Goal: Task Accomplishment & Management: Use online tool/utility

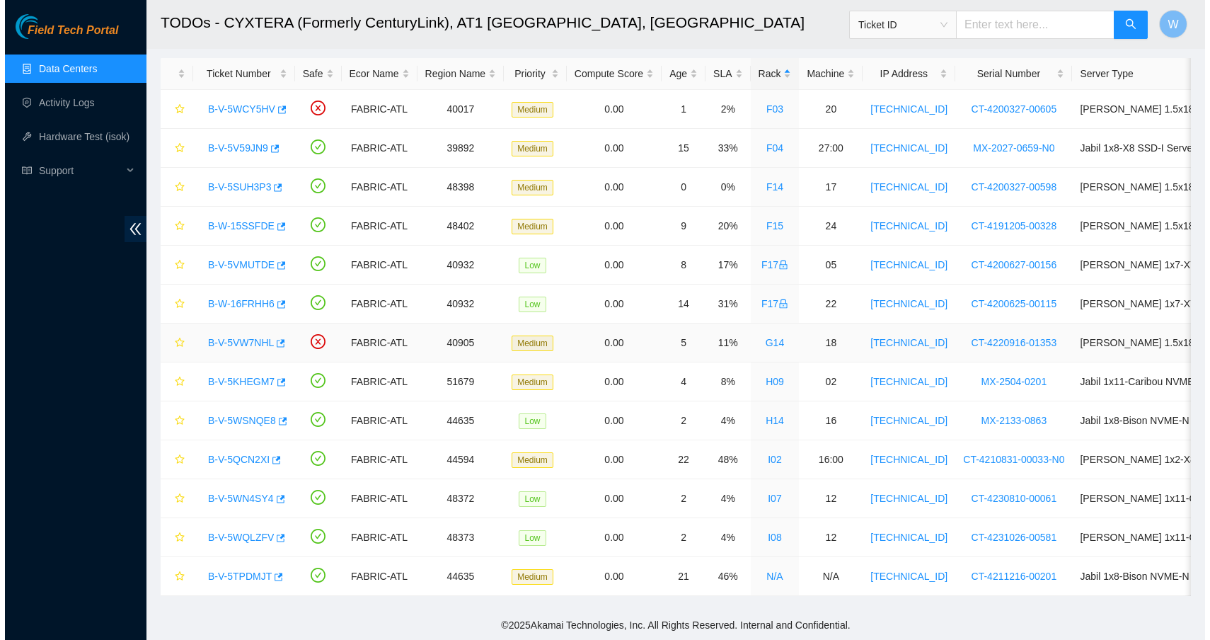
scroll to position [74, 0]
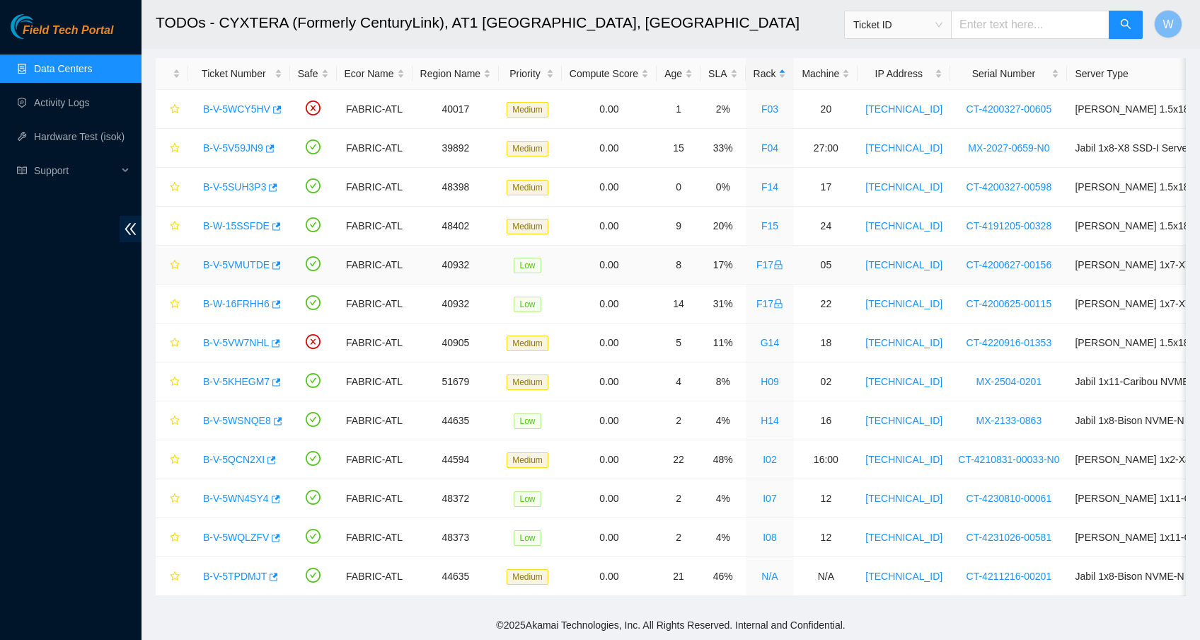
click at [248, 259] on link "B-V-5VMUTDE" at bounding box center [236, 264] width 67 height 11
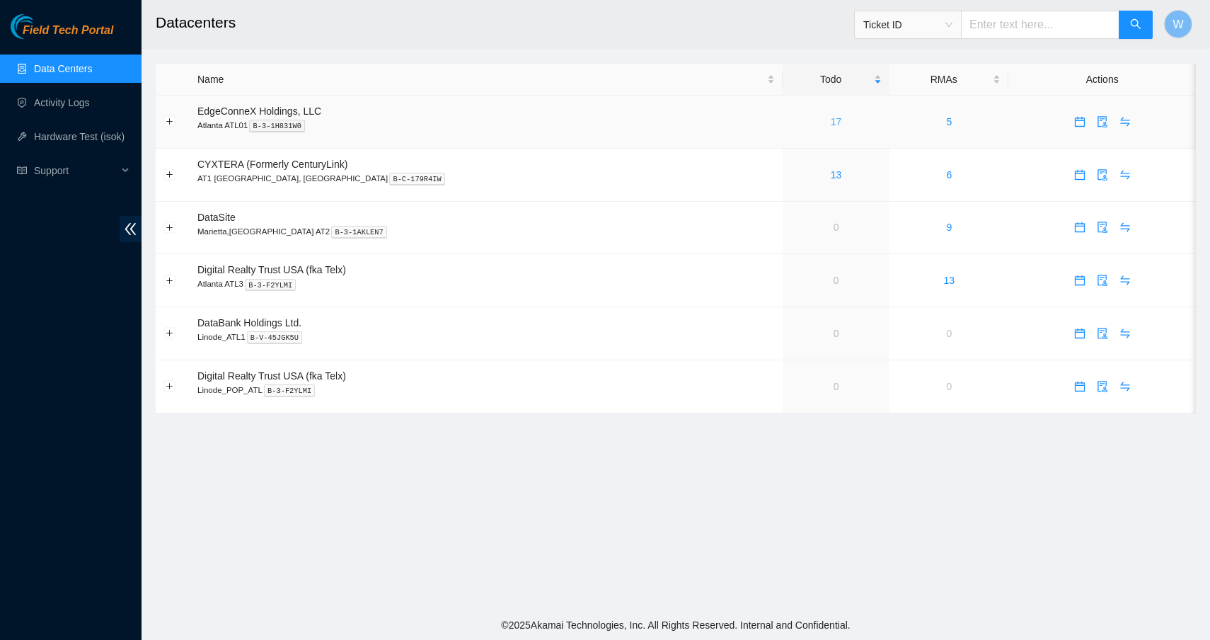
click at [831, 119] on link "17" at bounding box center [836, 121] width 11 height 11
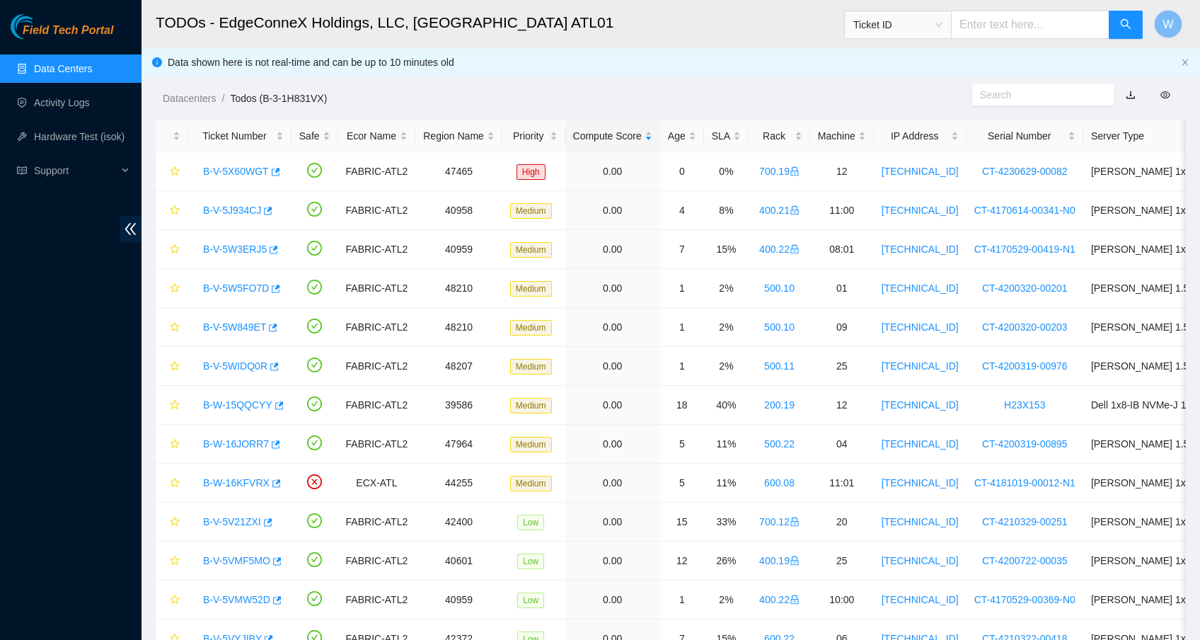
click at [69, 63] on link "Data Centers" at bounding box center [63, 68] width 58 height 11
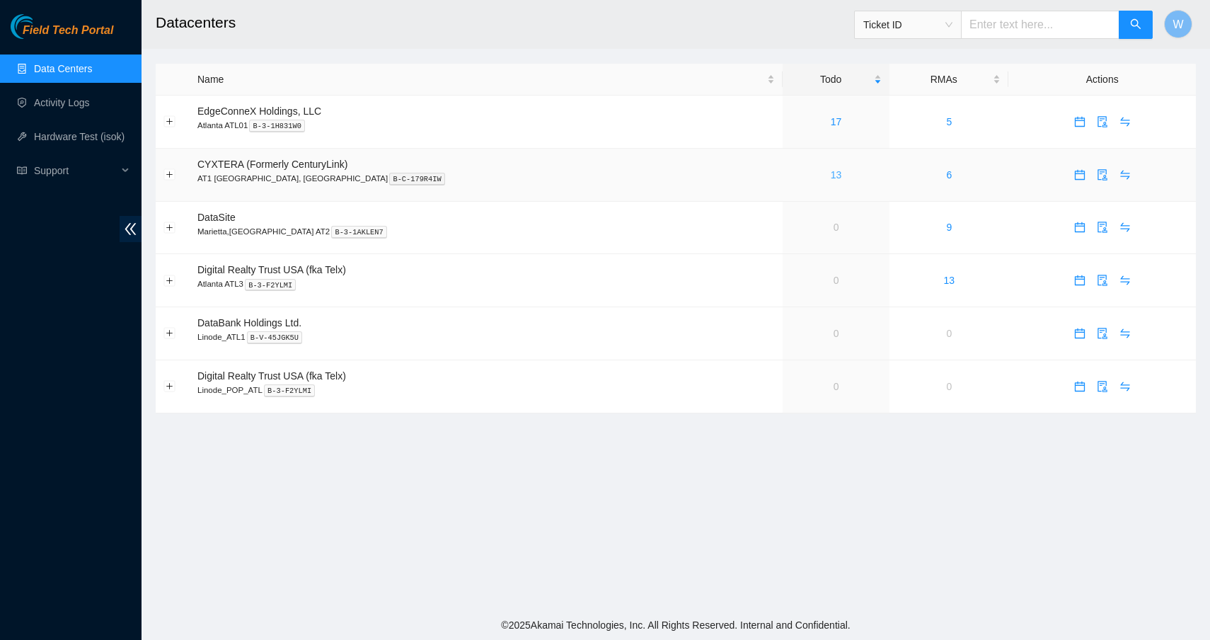
click at [831, 178] on link "13" at bounding box center [836, 174] width 11 height 11
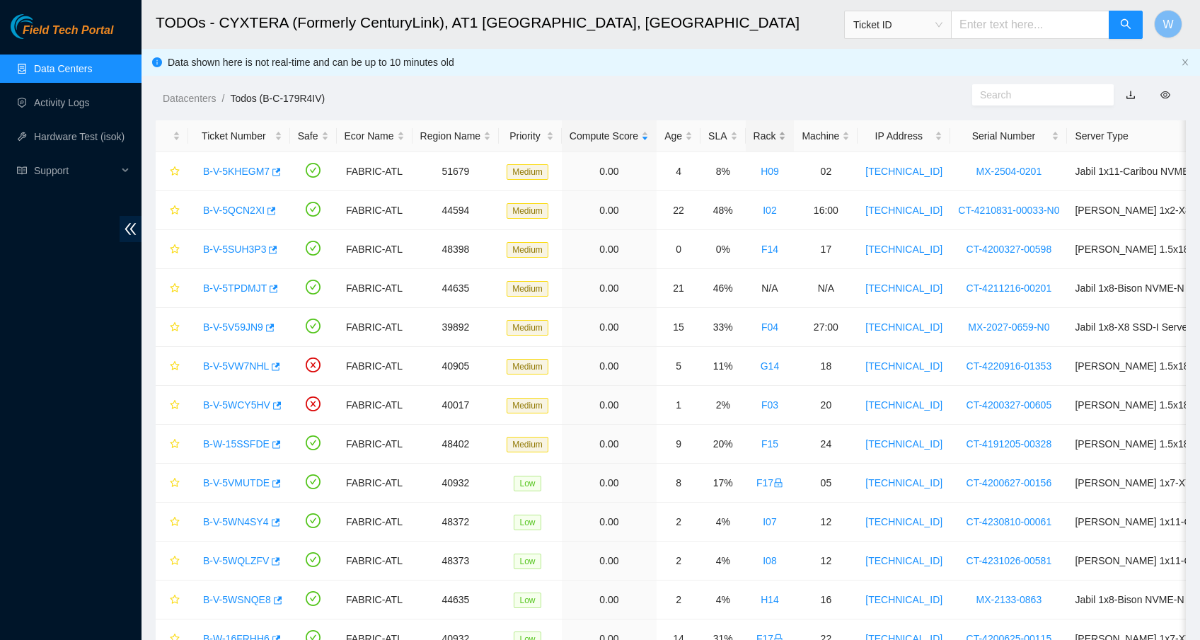
click at [783, 139] on div "Rack" at bounding box center [770, 136] width 33 height 16
click at [234, 370] on link "B-W-16FRHH6" at bounding box center [236, 365] width 67 height 11
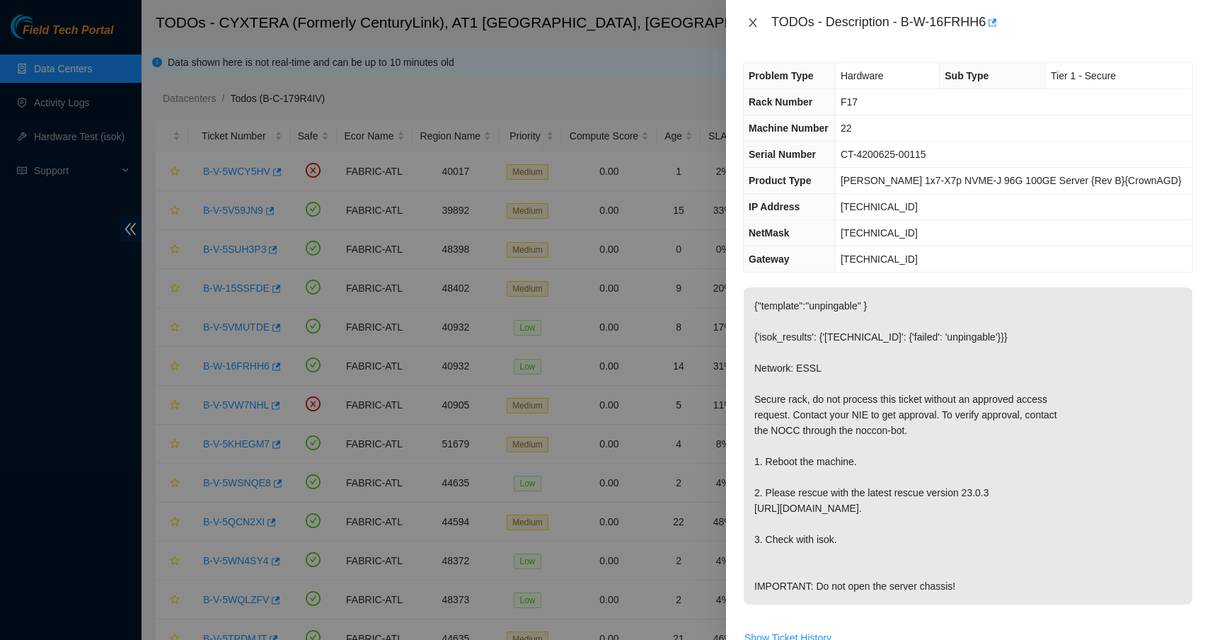
click at [751, 22] on icon "close" at bounding box center [752, 22] width 11 height 11
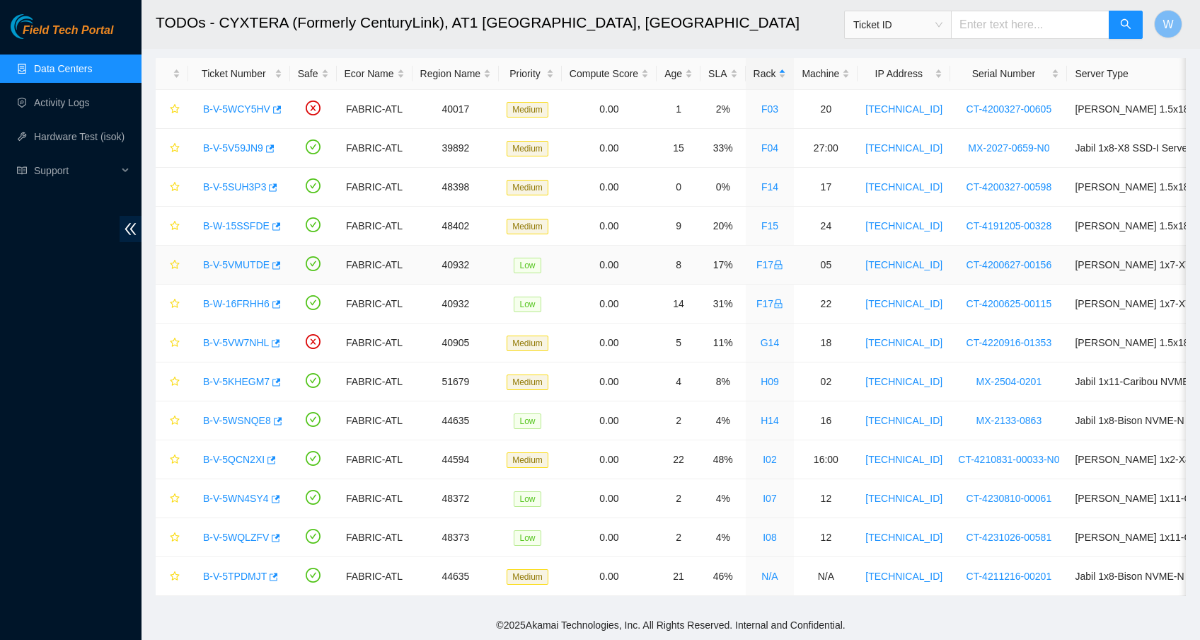
scroll to position [72, 0]
click at [246, 220] on link "B-W-15SSFDE" at bounding box center [236, 225] width 67 height 11
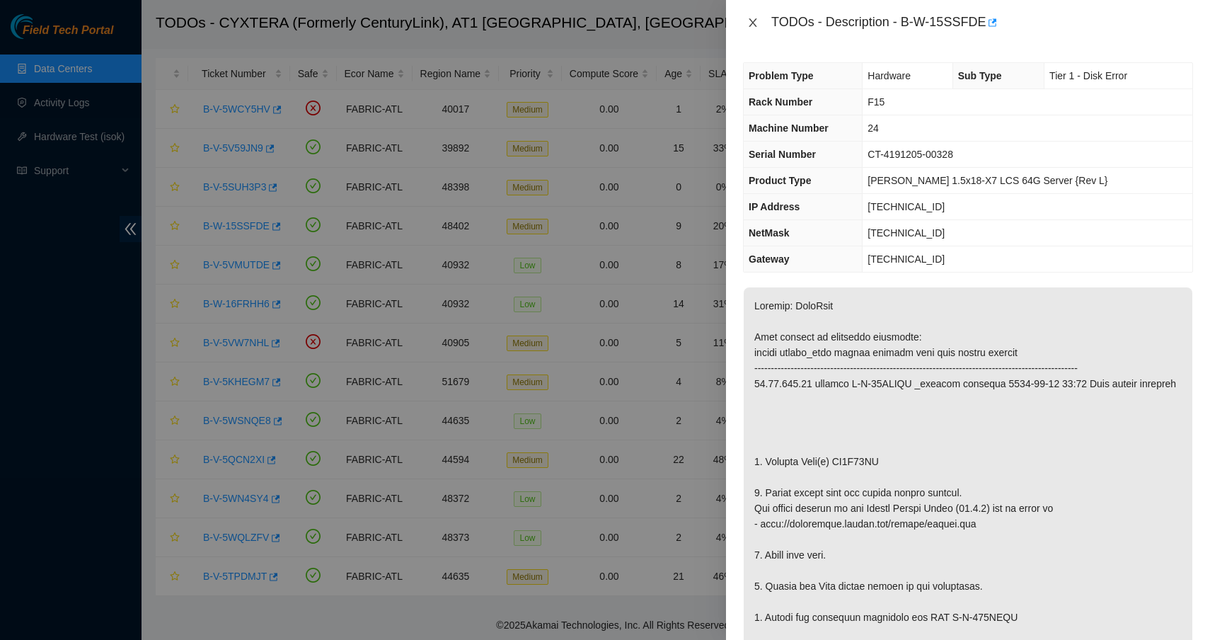
click at [749, 23] on icon "close" at bounding box center [752, 22] width 11 height 11
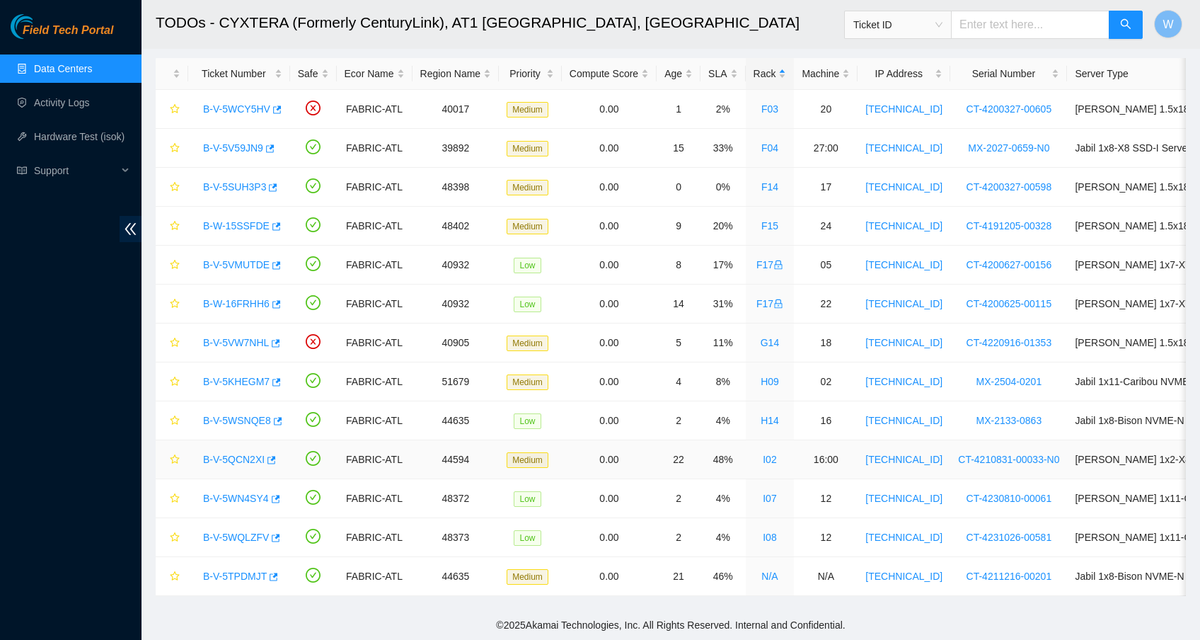
click at [236, 454] on link "B-V-5QCN2XI" at bounding box center [234, 459] width 62 height 11
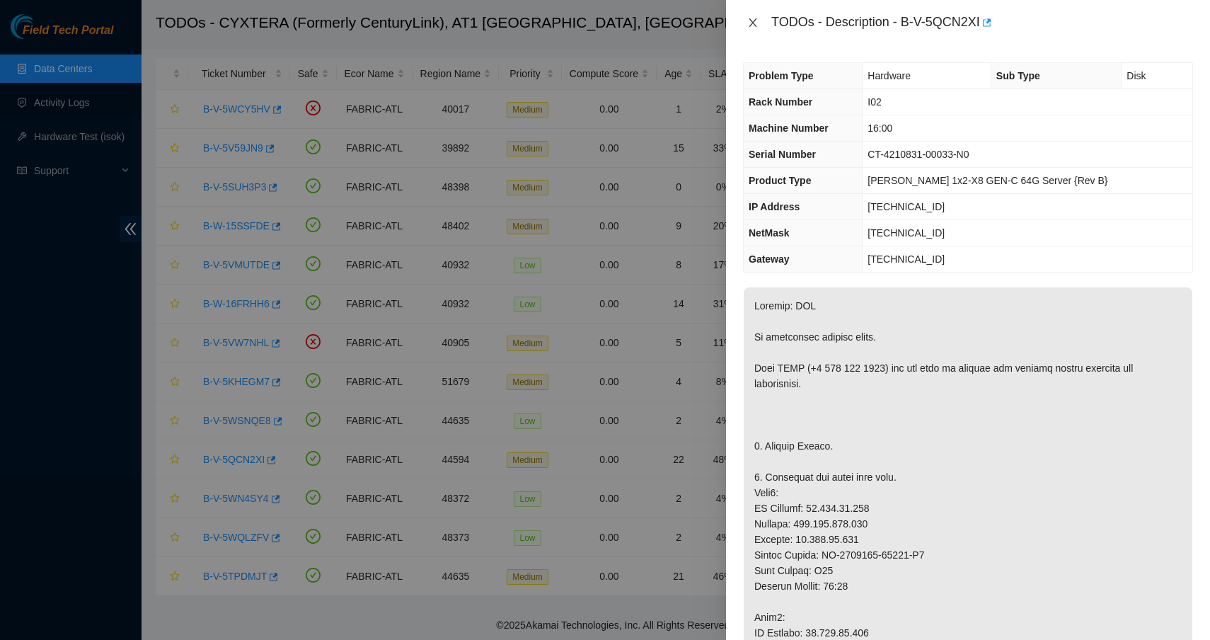
click at [754, 24] on icon "close" at bounding box center [753, 22] width 8 height 8
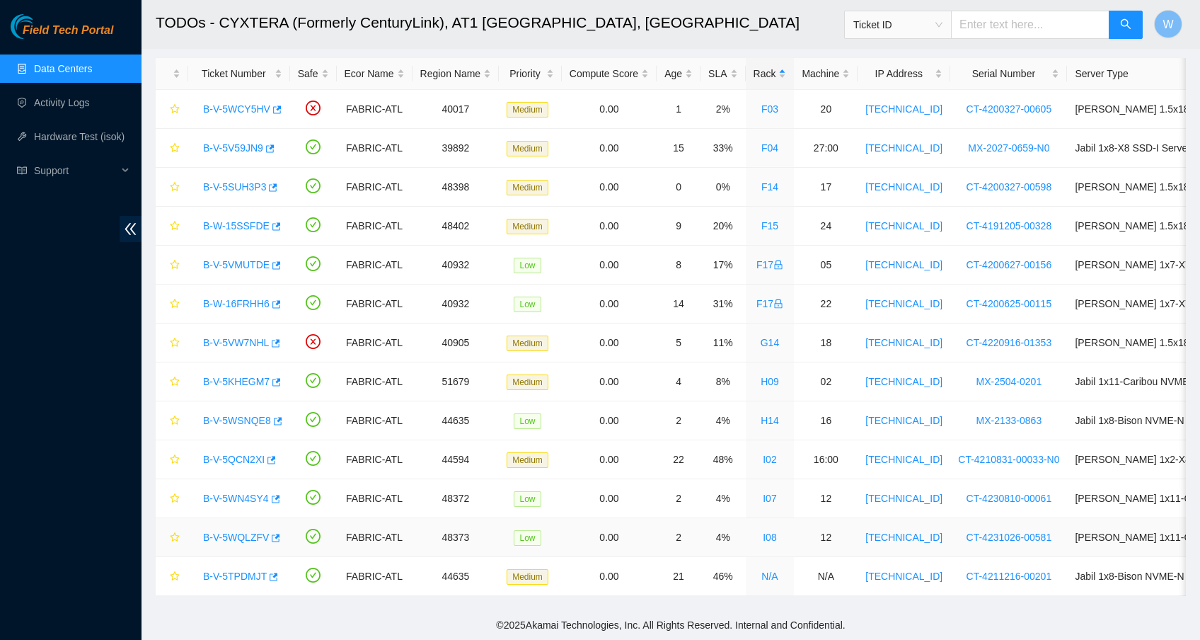
click at [240, 531] on link "B-V-5WQLZFV" at bounding box center [236, 536] width 66 height 11
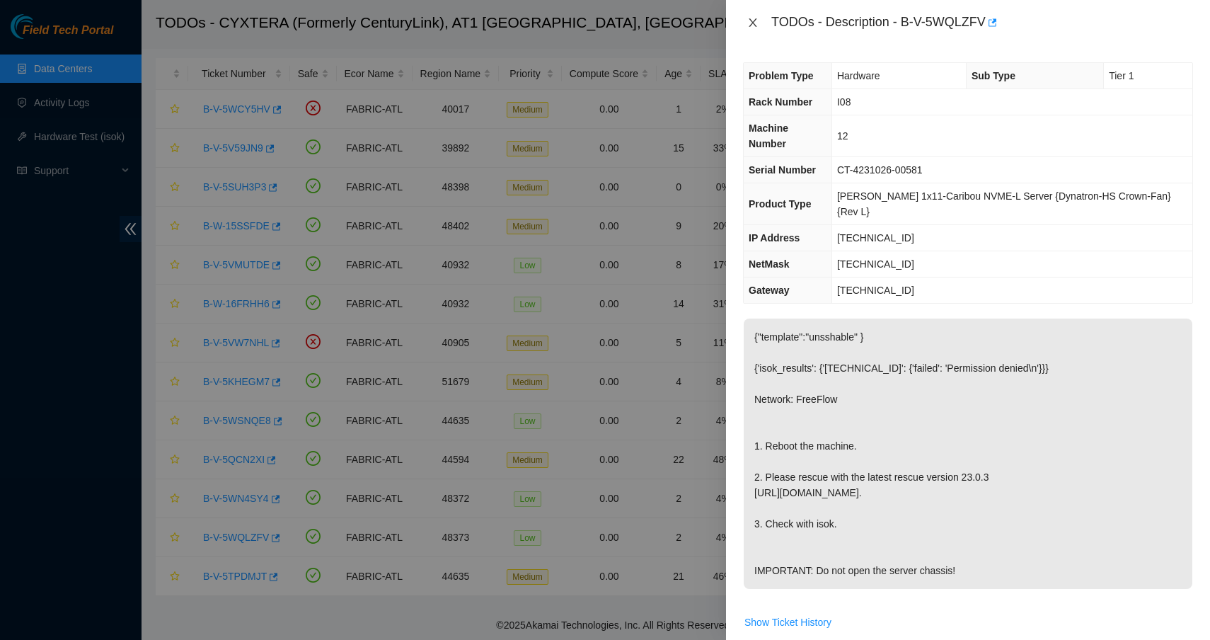
click at [751, 21] on icon "close" at bounding box center [753, 22] width 8 height 8
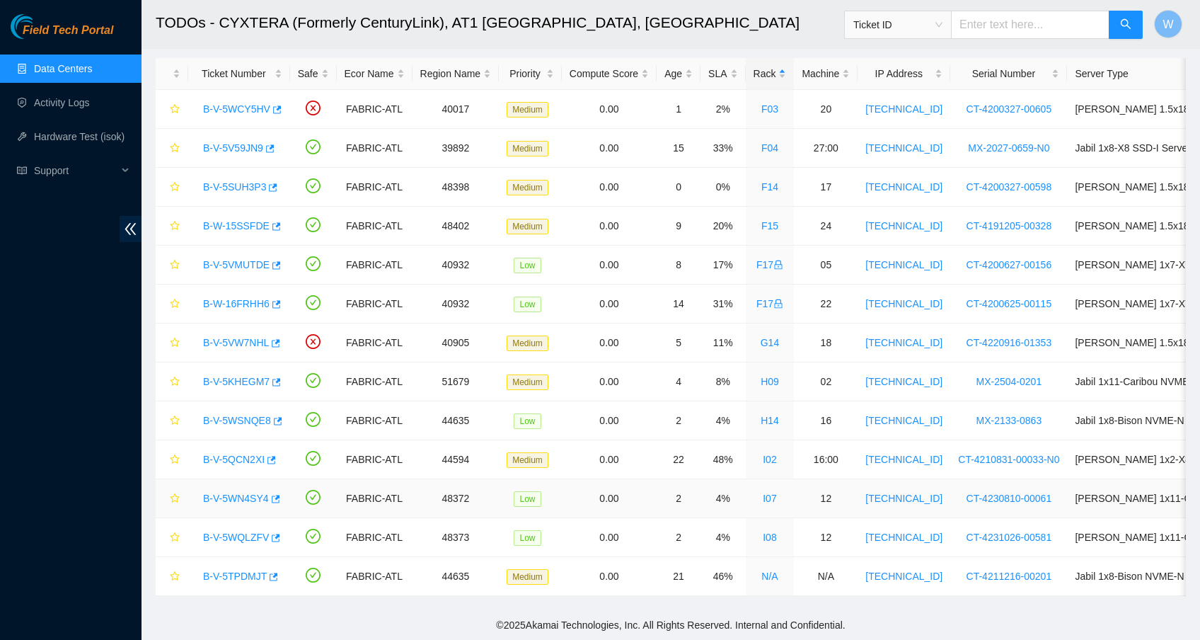
click at [247, 492] on link "B-V-5WN4SY4" at bounding box center [236, 497] width 66 height 11
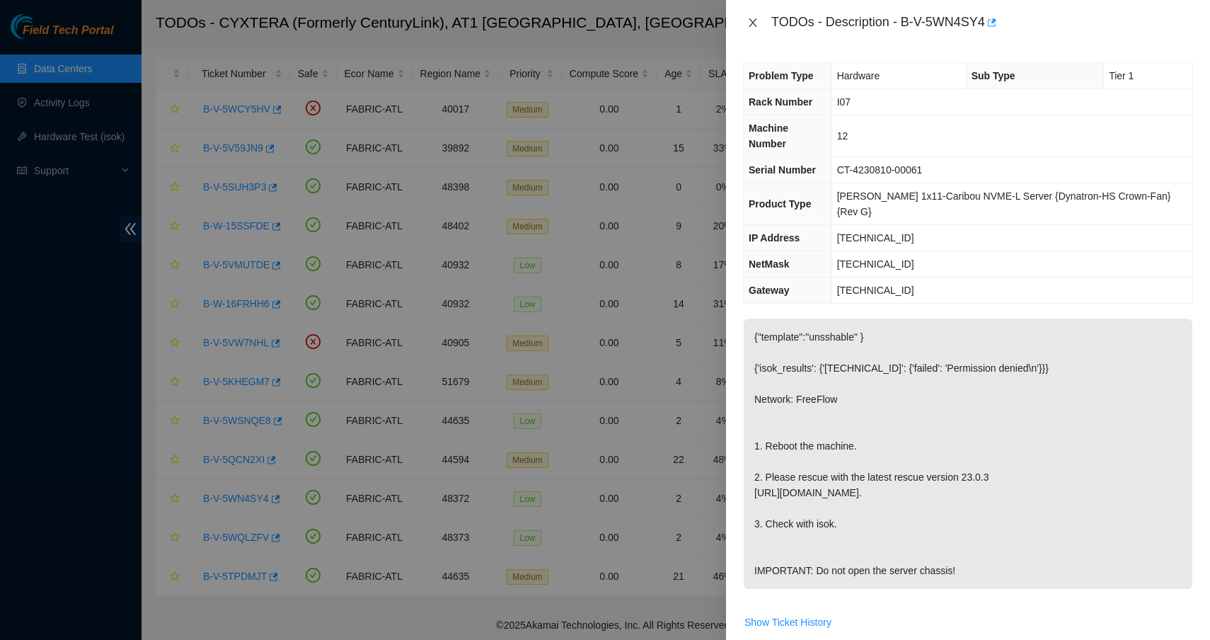
click at [754, 28] on button "Close" at bounding box center [753, 22] width 20 height 13
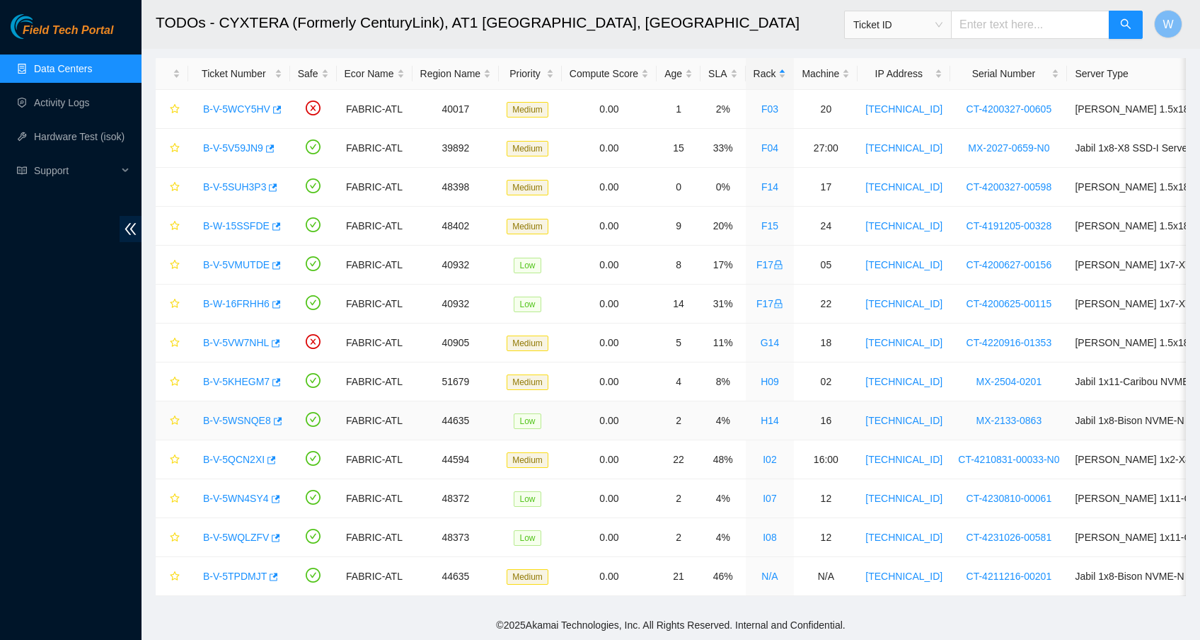
click at [261, 415] on link "B-V-5WSNQE8" at bounding box center [237, 420] width 68 height 11
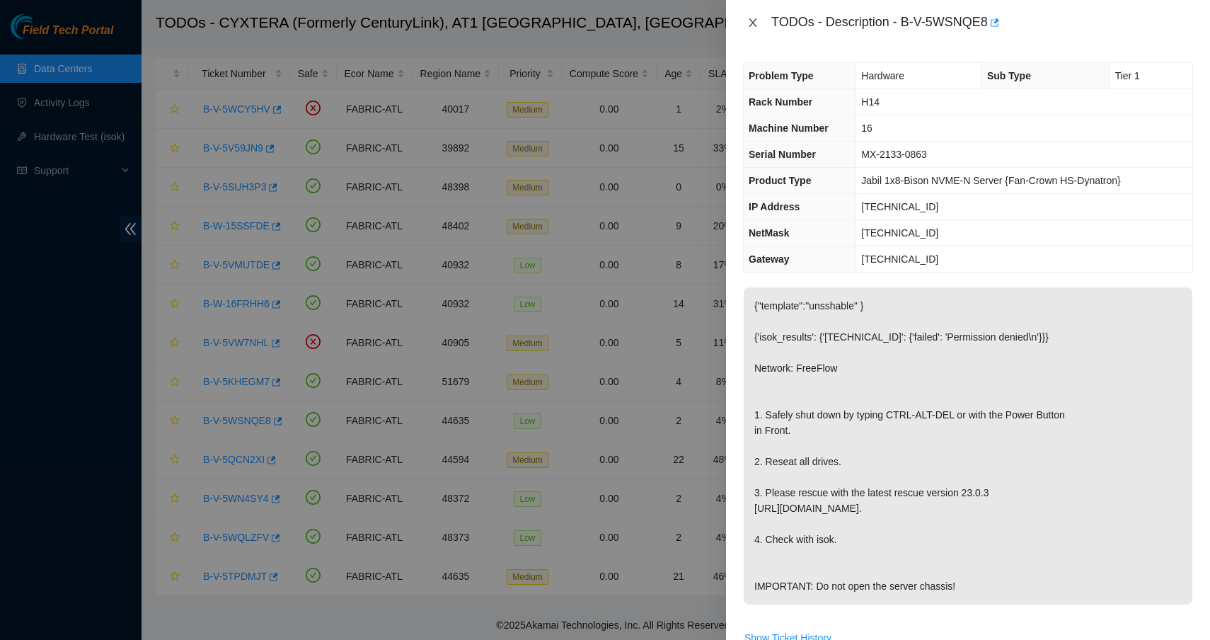
click at [753, 17] on icon "close" at bounding box center [752, 22] width 11 height 11
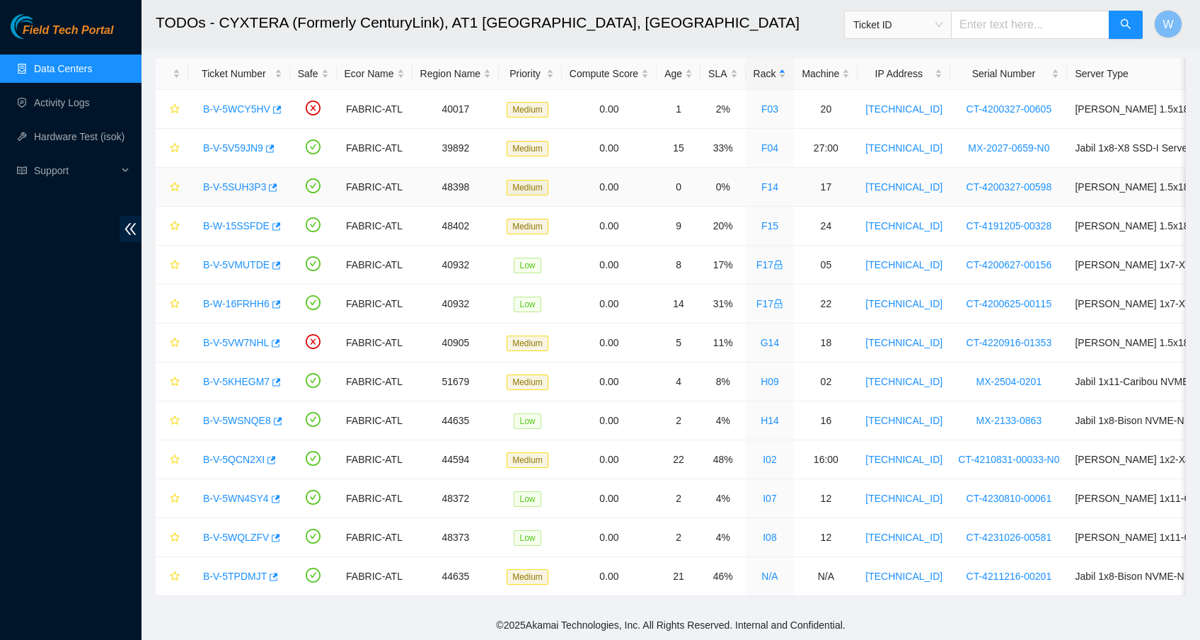
click at [246, 181] on link "B-V-5SUH3P3" at bounding box center [234, 186] width 63 height 11
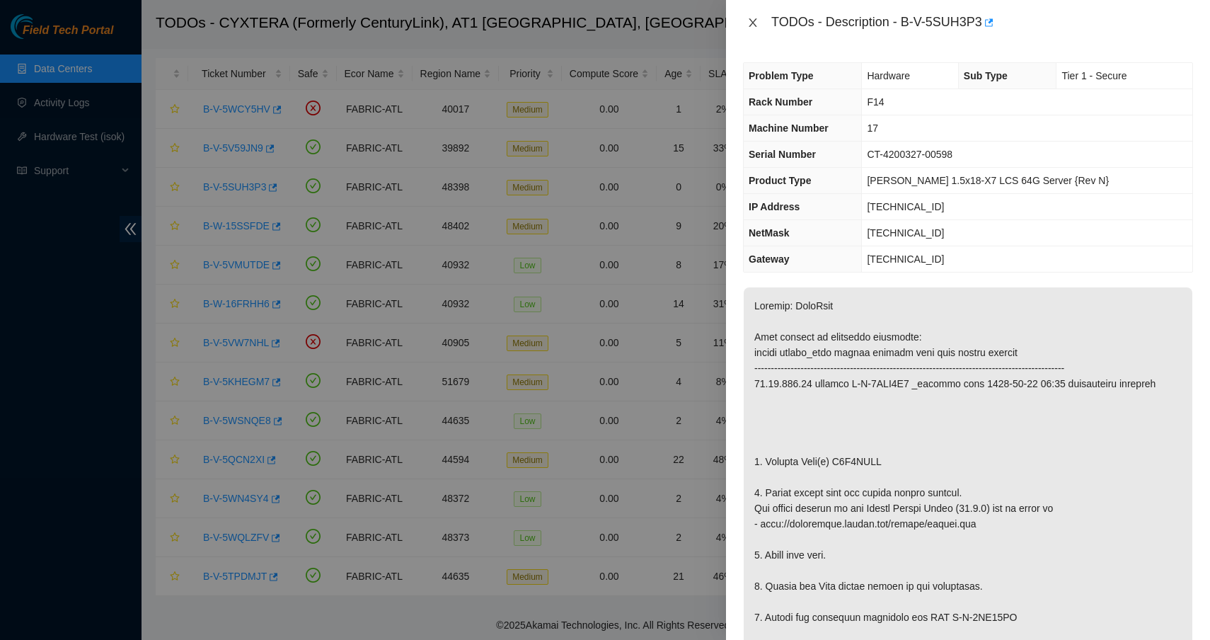
click at [754, 25] on icon "close" at bounding box center [752, 22] width 11 height 11
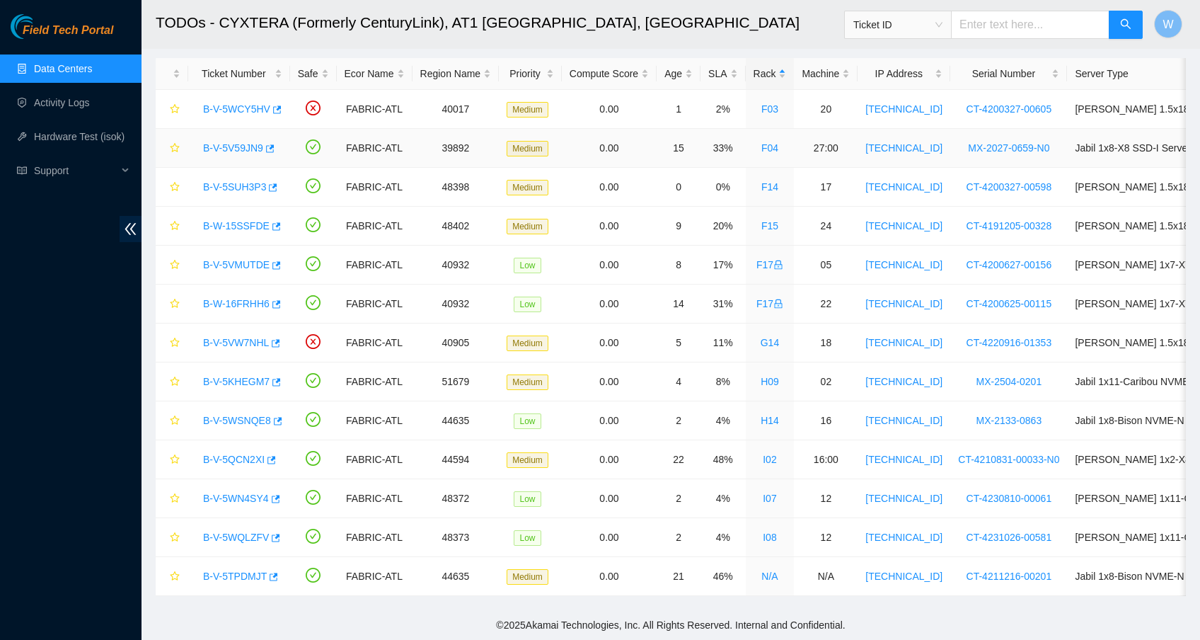
click at [237, 129] on td "B-V-5V59JN9" at bounding box center [239, 148] width 102 height 39
click at [248, 142] on link "B-V-5V59JN9" at bounding box center [233, 147] width 60 height 11
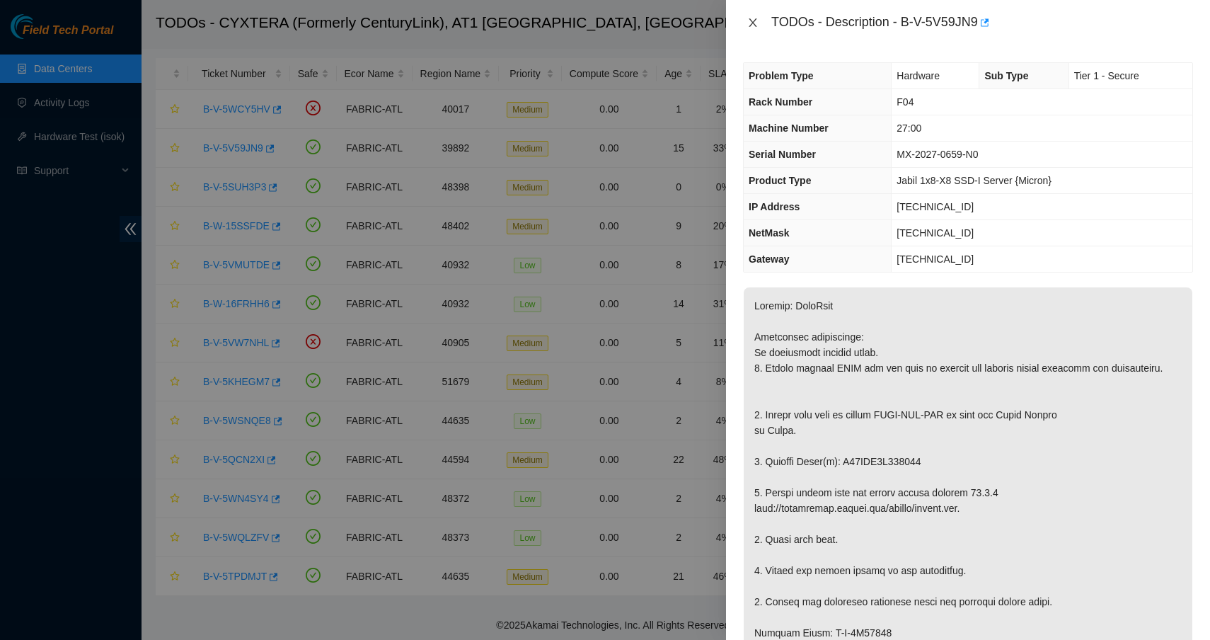
click at [752, 21] on icon "close" at bounding box center [752, 22] width 11 height 11
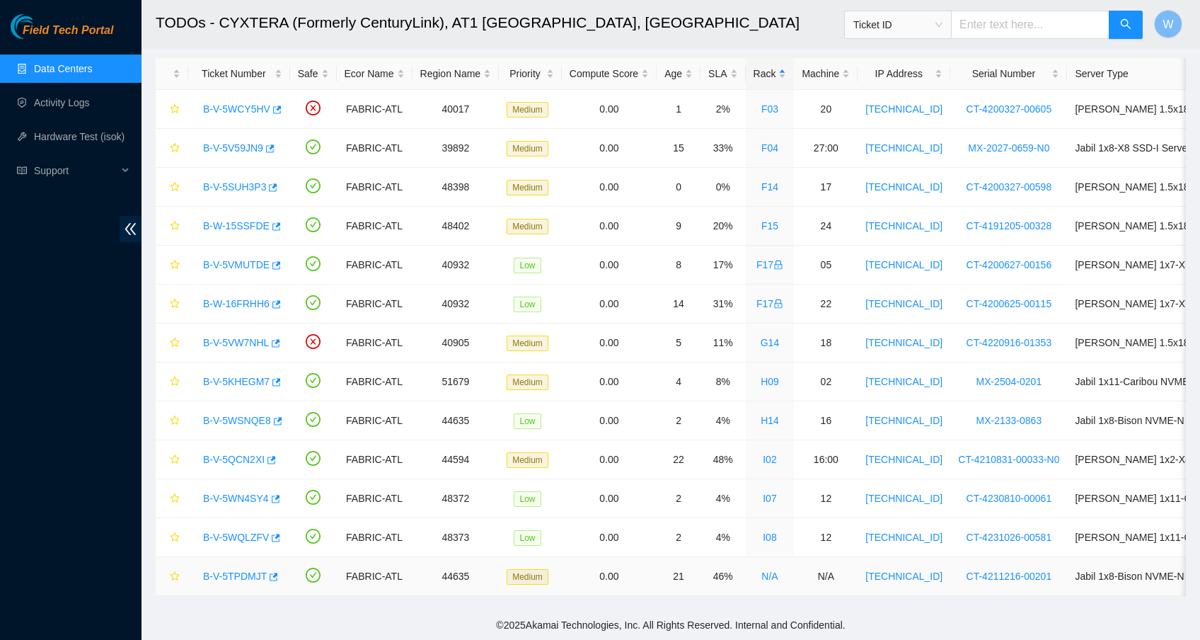
click at [225, 572] on div "B-V-5TPDMJT" at bounding box center [239, 576] width 86 height 23
click at [225, 570] on link "B-V-5TPDMJT" at bounding box center [235, 575] width 64 height 11
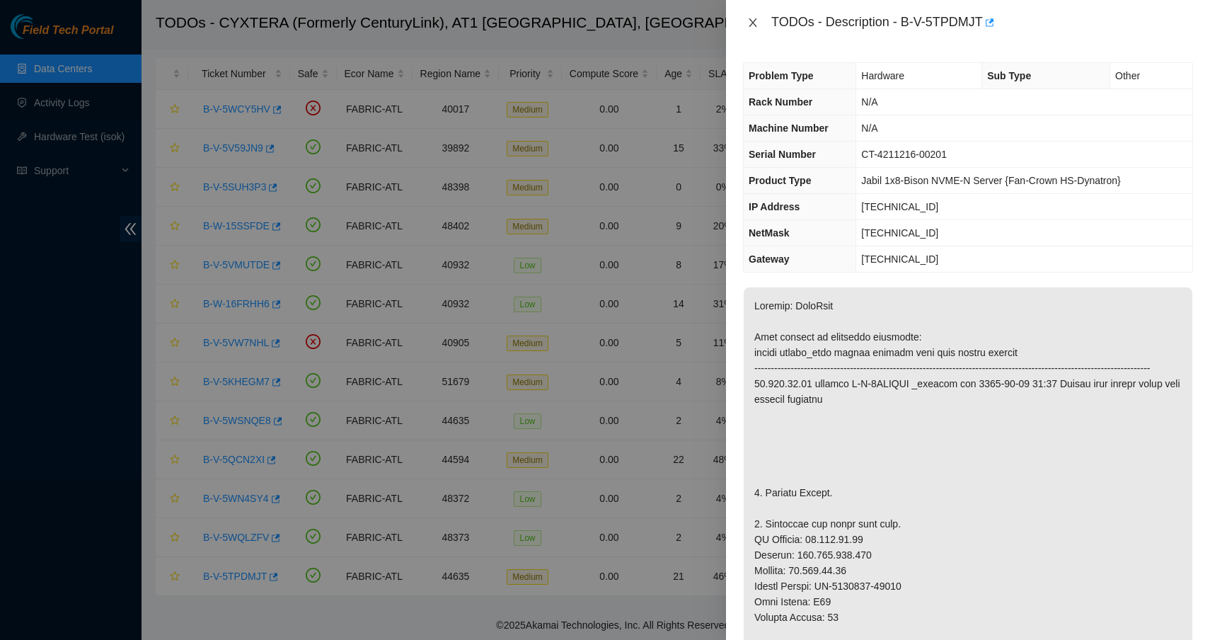
click at [754, 24] on icon "close" at bounding box center [752, 22] width 11 height 11
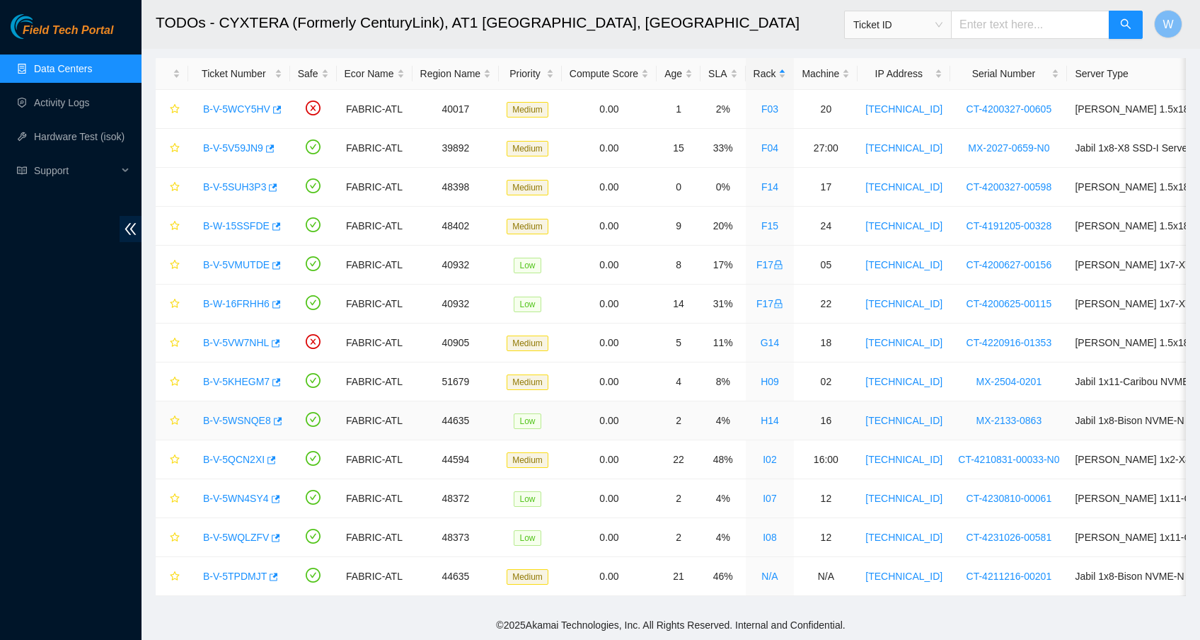
click at [248, 415] on link "B-V-5WSNQE8" at bounding box center [237, 420] width 68 height 11
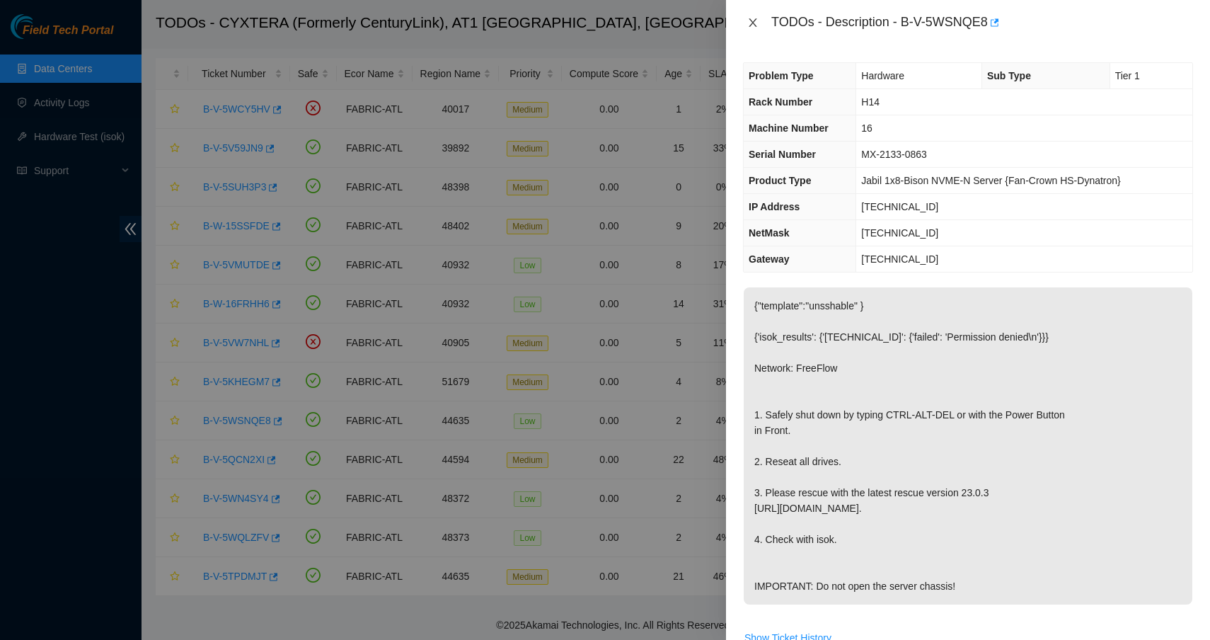
click at [752, 27] on icon "close" at bounding box center [752, 22] width 11 height 11
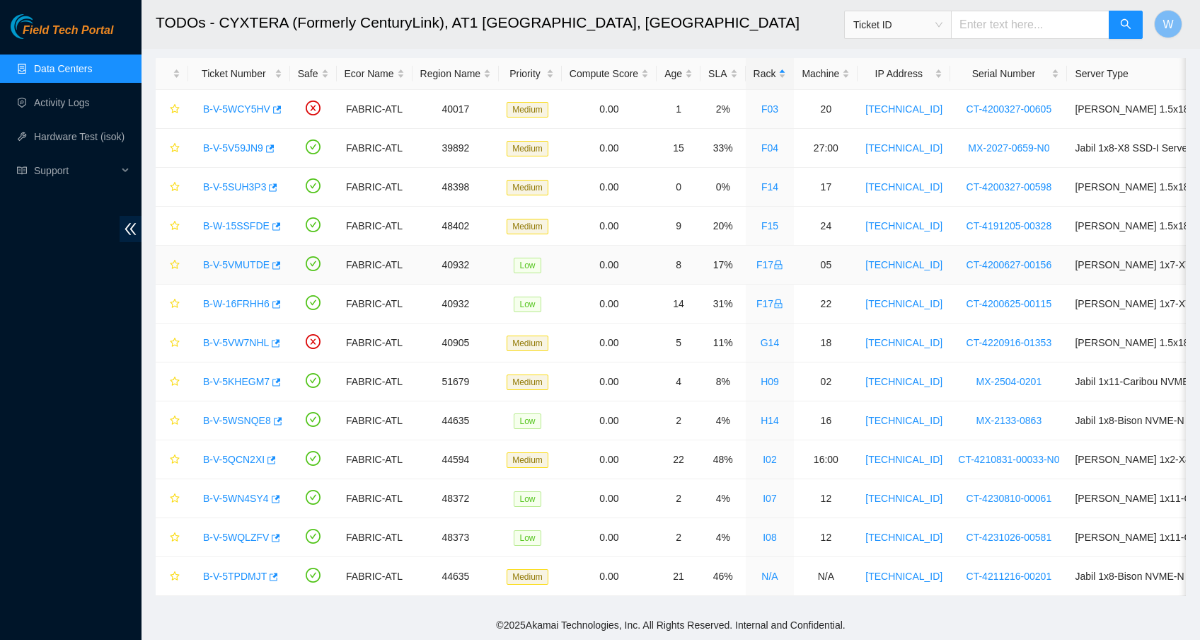
click at [266, 259] on link "B-V-5VMUTDE" at bounding box center [236, 264] width 67 height 11
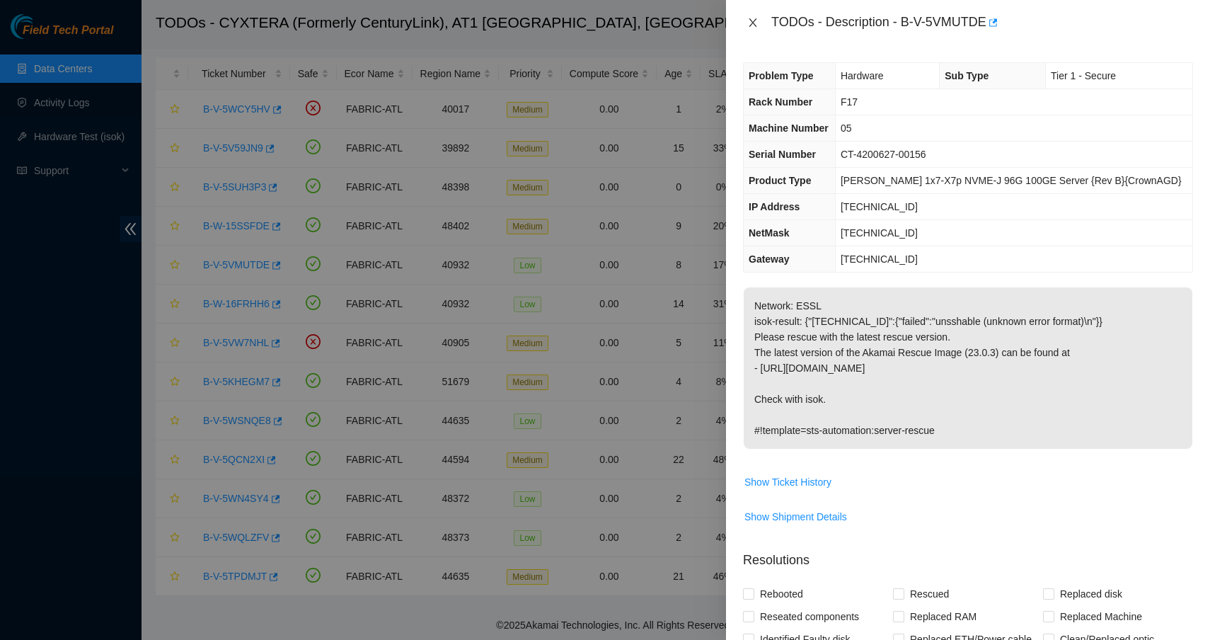
click at [754, 24] on icon "close" at bounding box center [753, 22] width 8 height 8
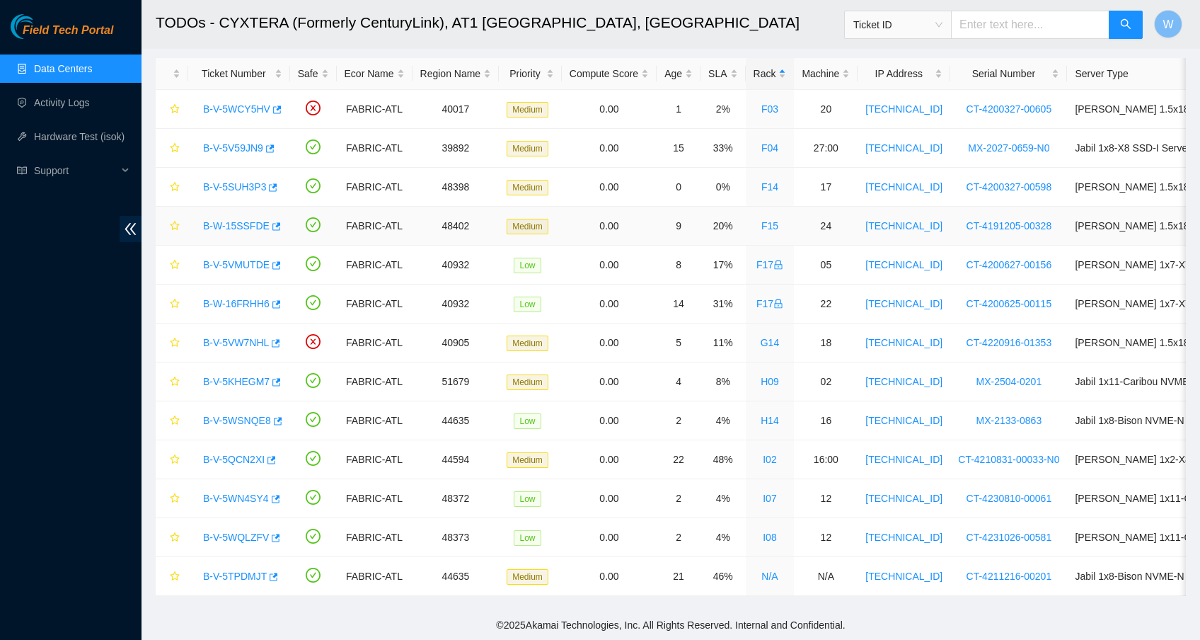
click at [259, 220] on link "B-W-15SSFDE" at bounding box center [236, 225] width 67 height 11
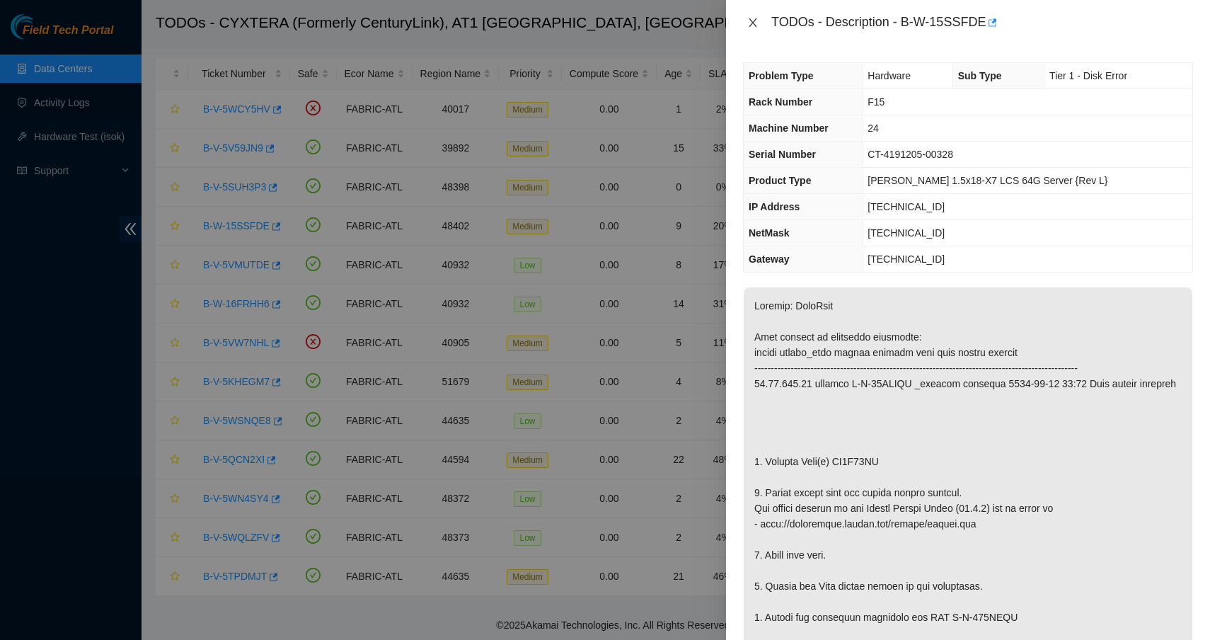
click at [751, 24] on icon "close" at bounding box center [753, 22] width 8 height 8
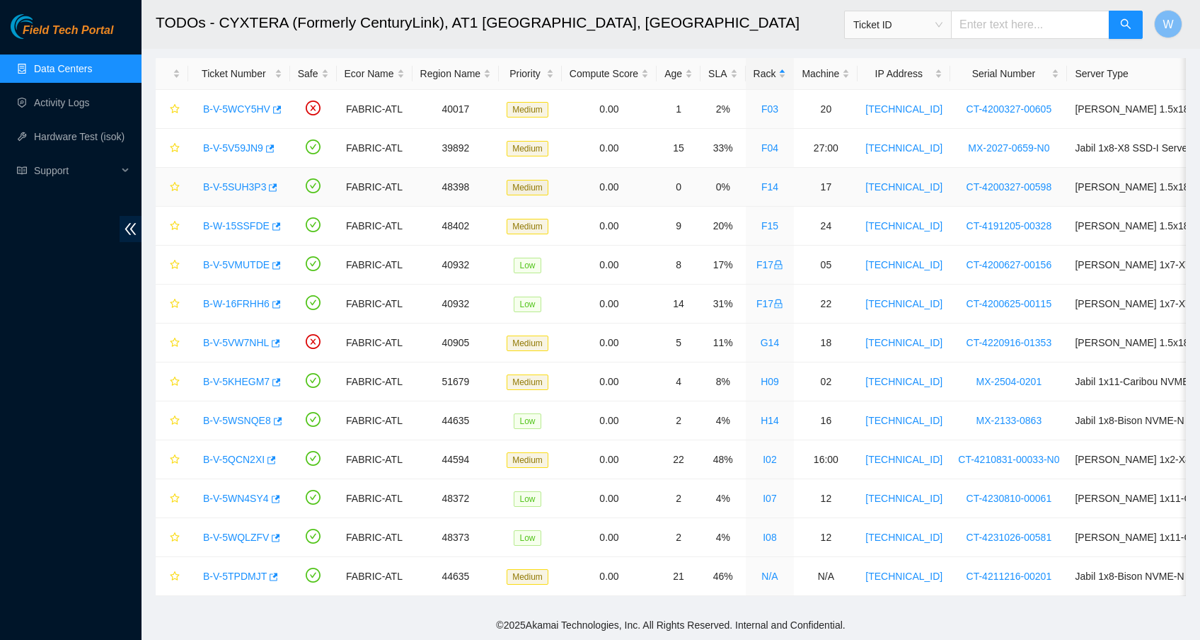
click at [231, 181] on link "B-V-5SUH3P3" at bounding box center [234, 186] width 63 height 11
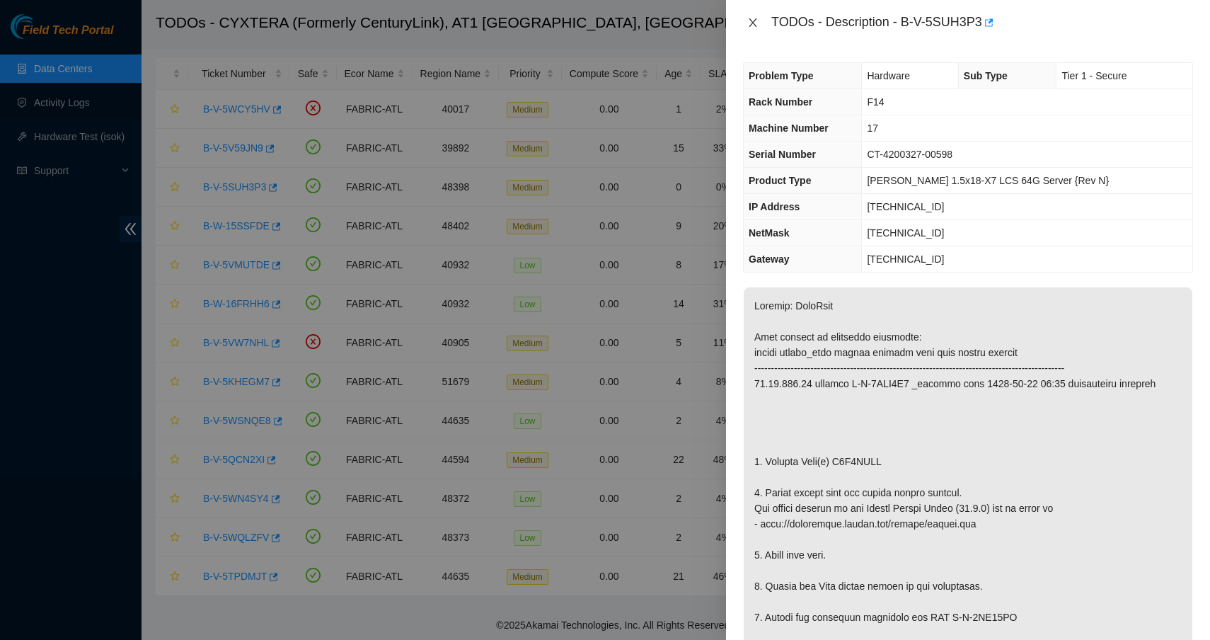
click at [754, 25] on icon "close" at bounding box center [752, 22] width 11 height 11
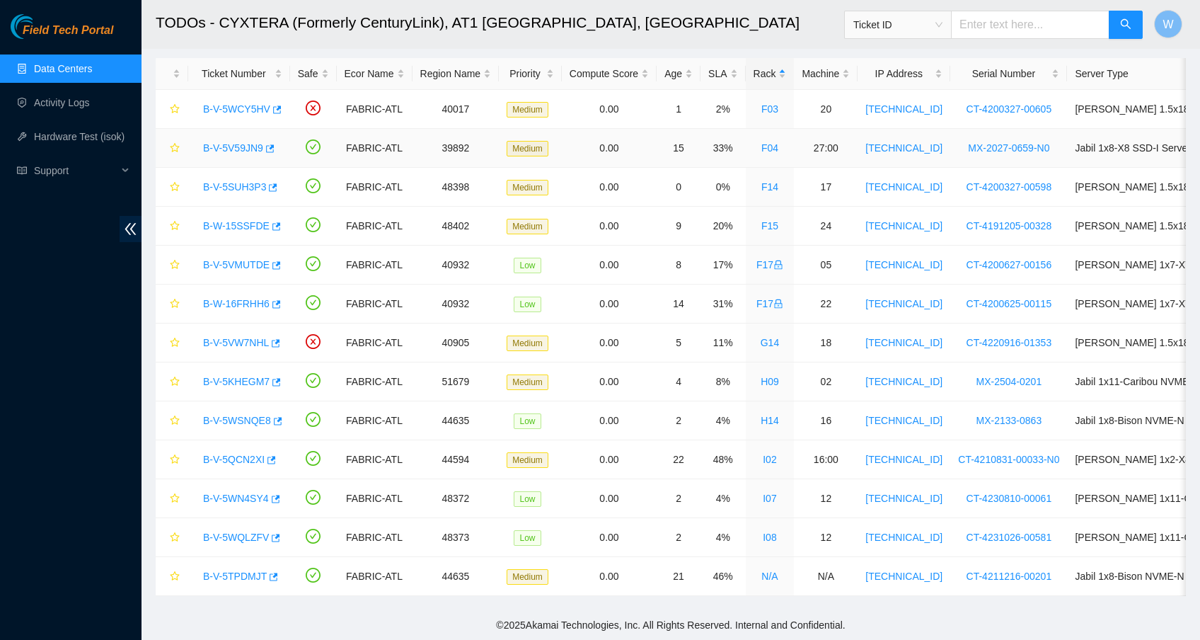
click at [229, 142] on link "B-V-5V59JN9" at bounding box center [233, 147] width 60 height 11
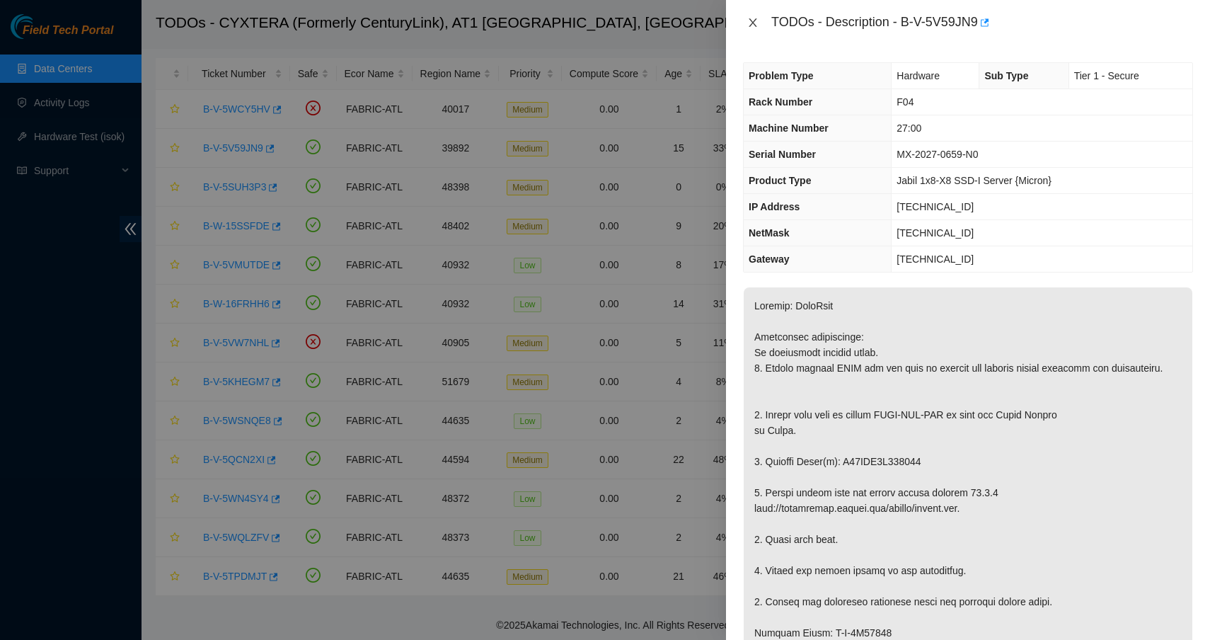
click at [754, 22] on icon "close" at bounding box center [753, 22] width 8 height 8
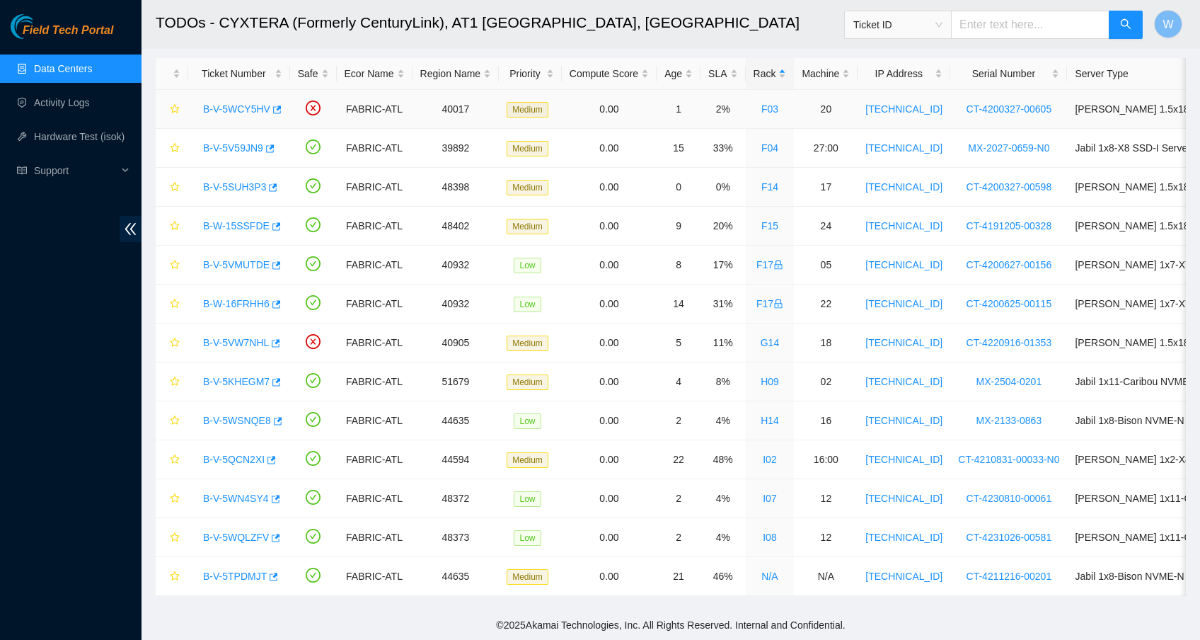
click at [233, 103] on link "B-V-5WCY5HV" at bounding box center [236, 108] width 67 height 11
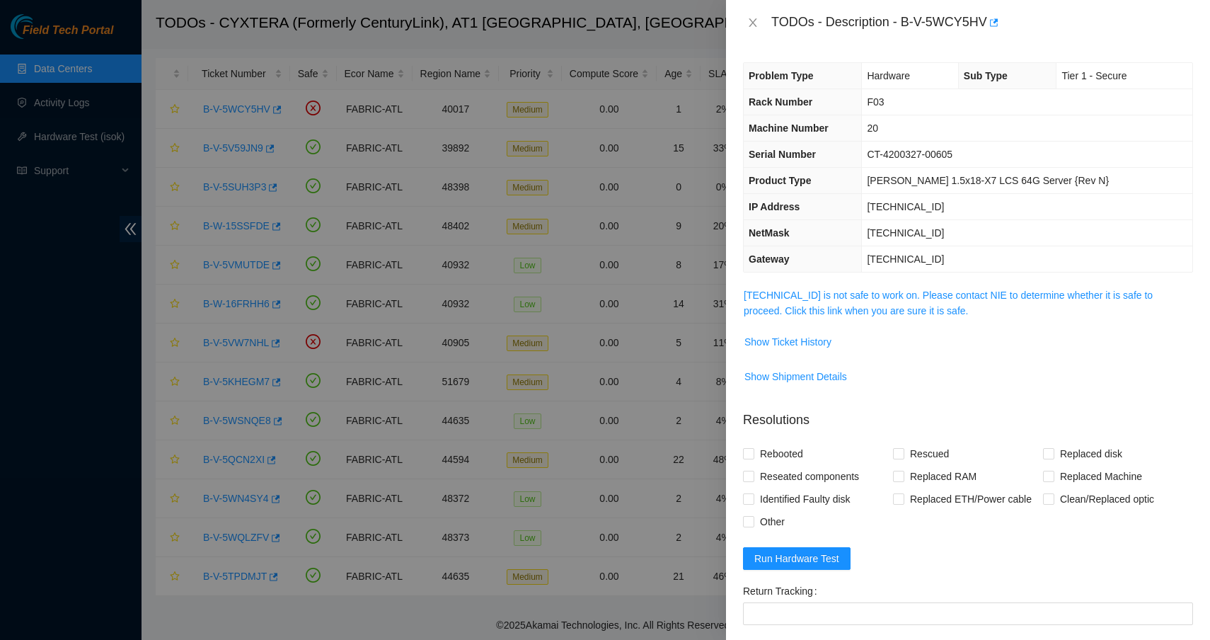
click at [838, 301] on span "[TECHNICAL_ID] is not safe to work on. Please contact NIE to determine whether …" at bounding box center [968, 302] width 449 height 31
click at [838, 298] on link "[TECHNICAL_ID] is not safe to work on. Please contact NIE to determine whether …" at bounding box center [948, 302] width 409 height 27
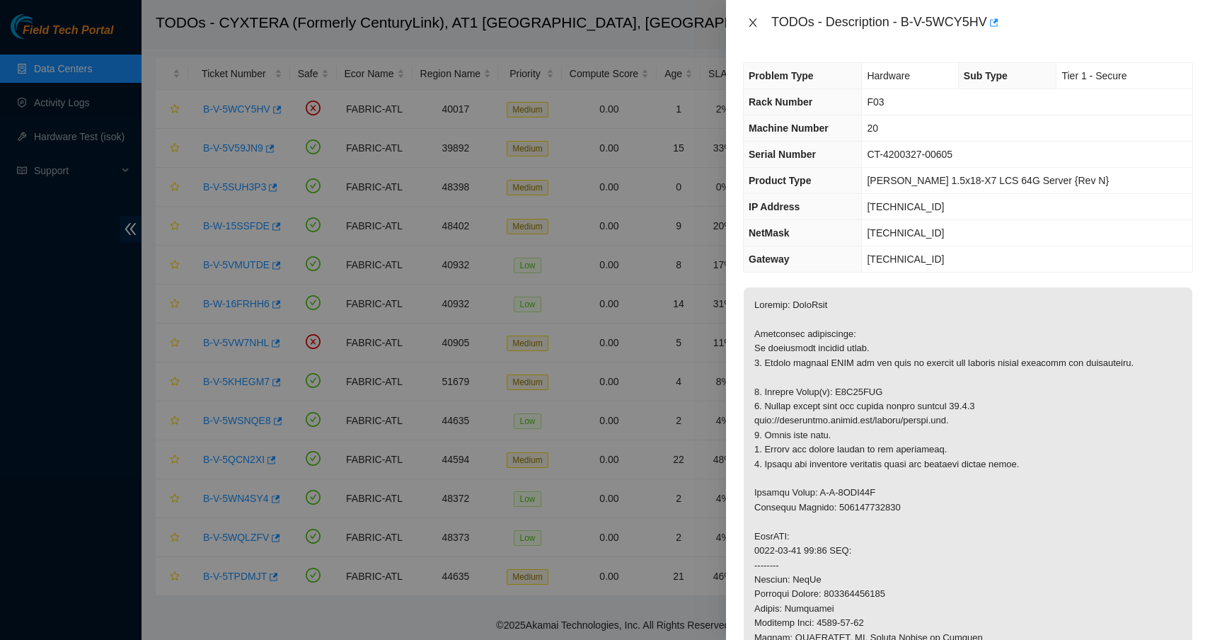
click at [751, 24] on icon "close" at bounding box center [753, 22] width 8 height 8
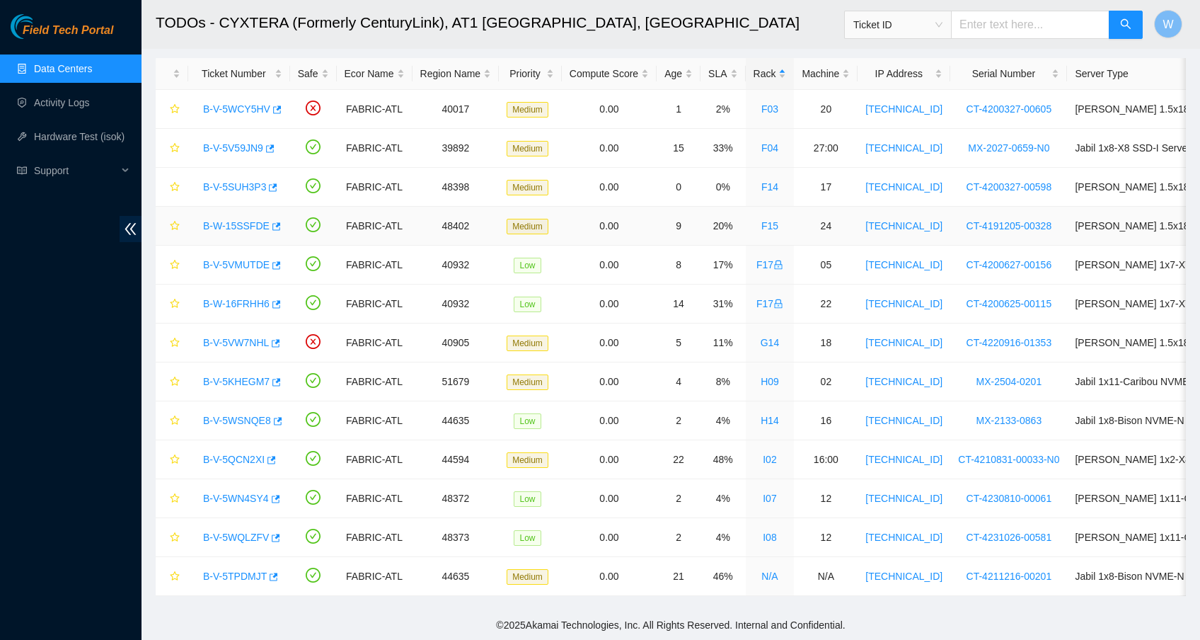
click at [608, 207] on td "0.00" at bounding box center [609, 226] width 95 height 39
click at [219, 298] on link "B-W-16FRHH6" at bounding box center [236, 303] width 67 height 11
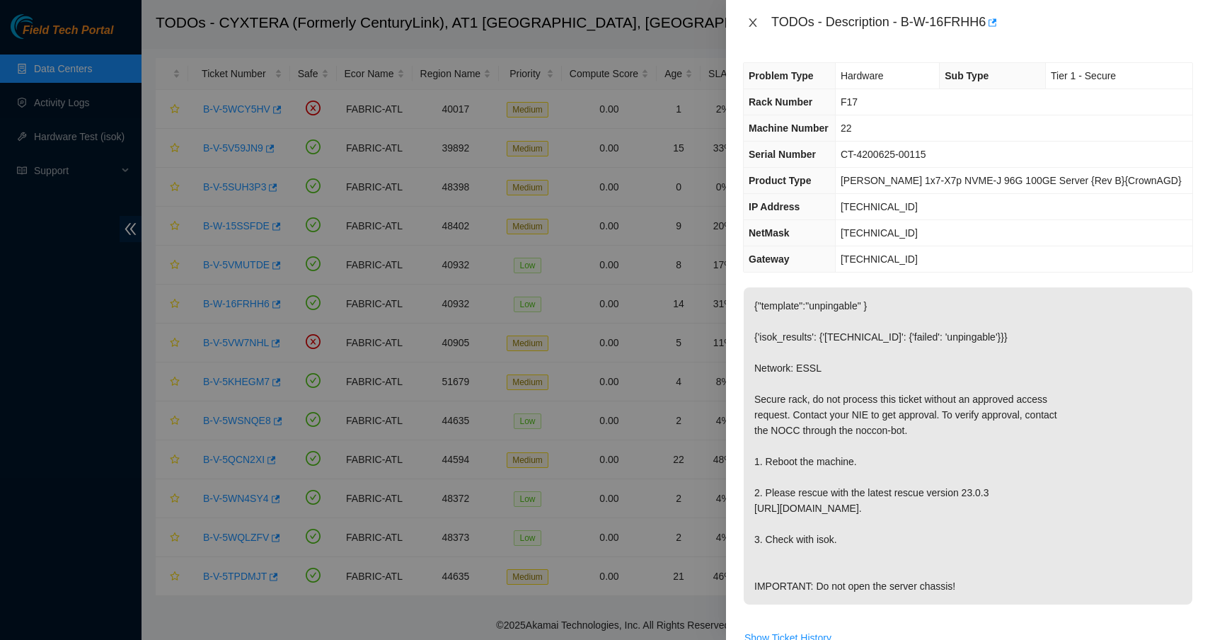
click at [753, 25] on icon "close" at bounding box center [752, 22] width 11 height 11
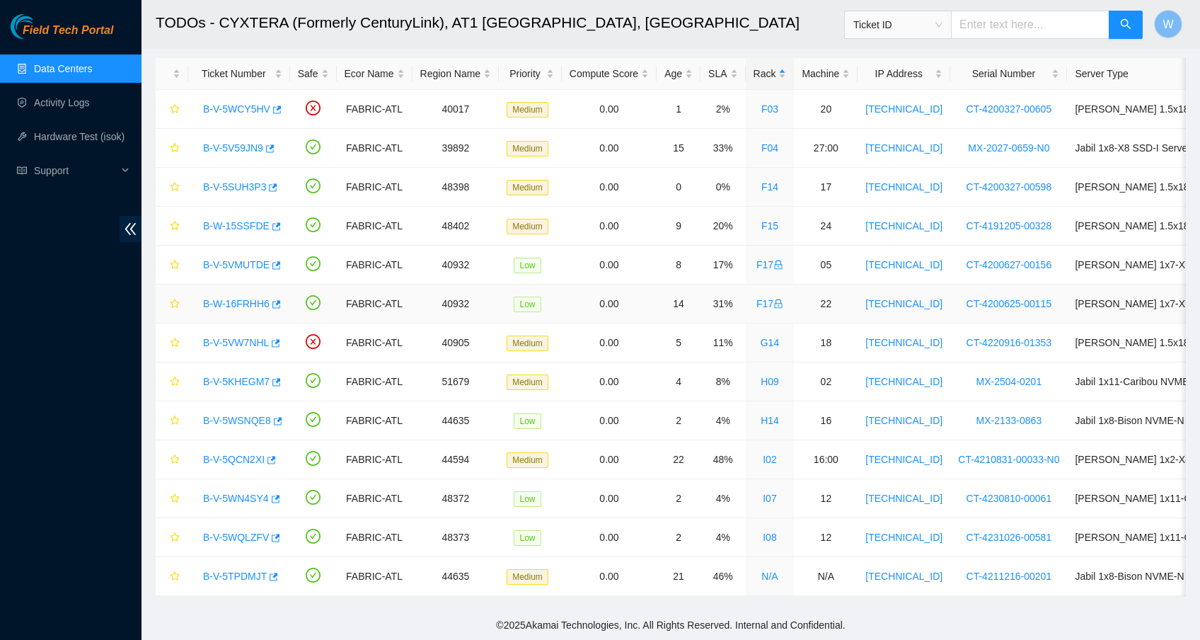
click at [265, 298] on link "B-W-16FRHH6" at bounding box center [236, 303] width 67 height 11
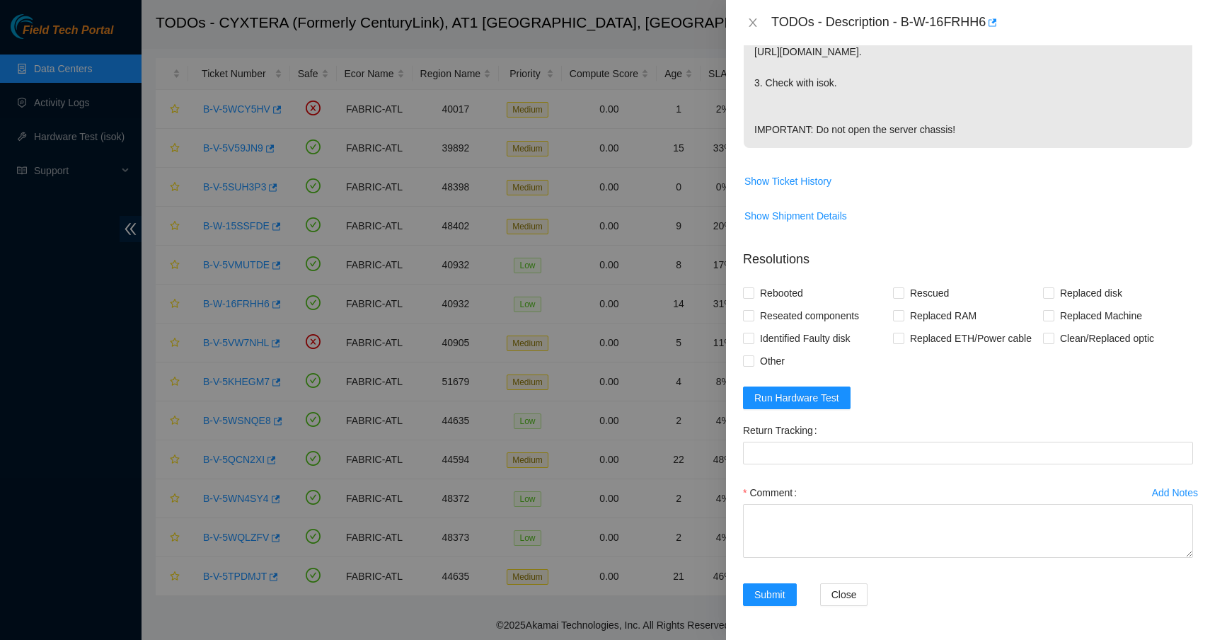
scroll to position [487, 0]
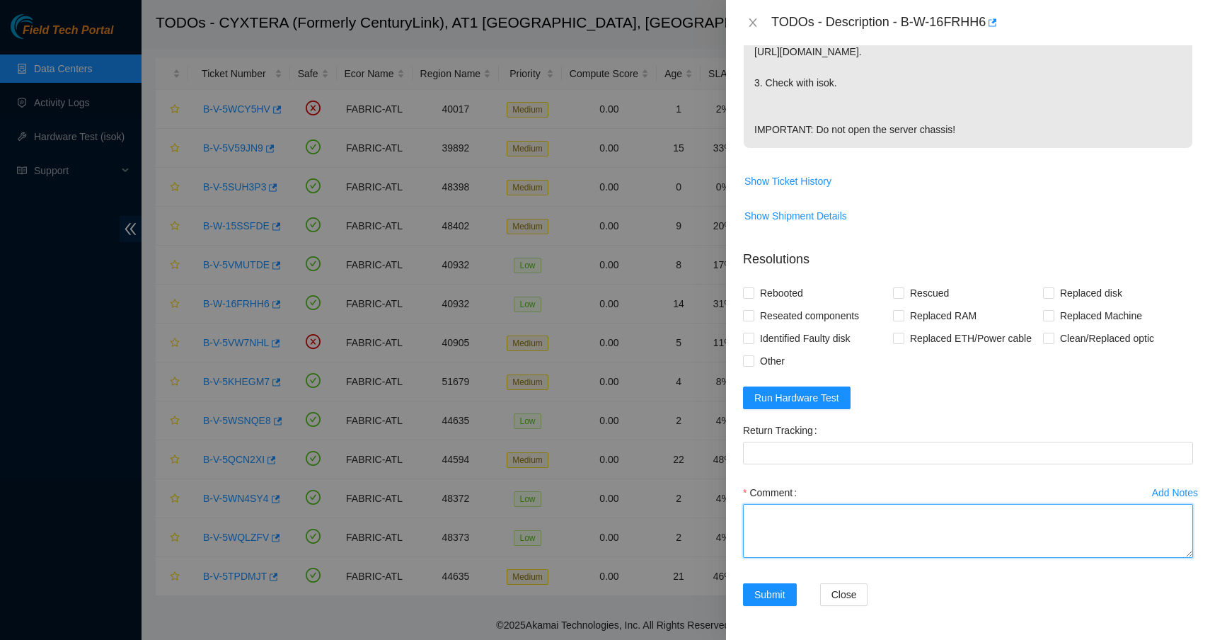
click at [875, 519] on textarea "Comment" at bounding box center [968, 531] width 450 height 54
type textarea "Shu"
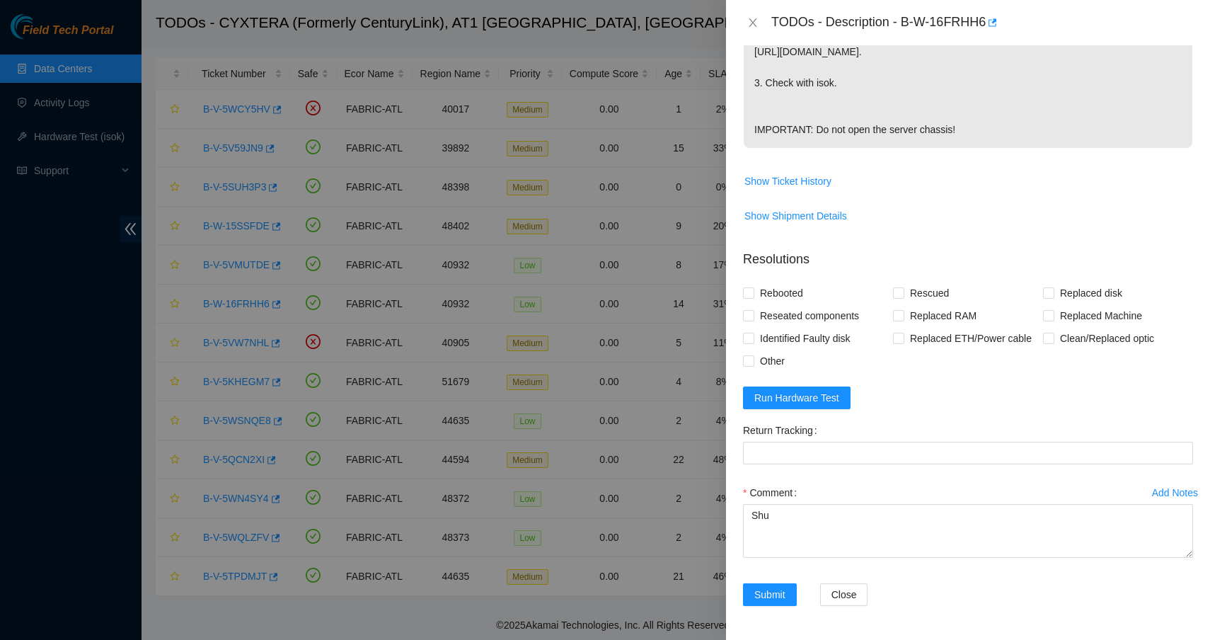
click at [753, 14] on div "TODOs - Description - B-W-16FRHH6" at bounding box center [968, 22] width 450 height 23
click at [753, 21] on icon "close" at bounding box center [752, 22] width 11 height 11
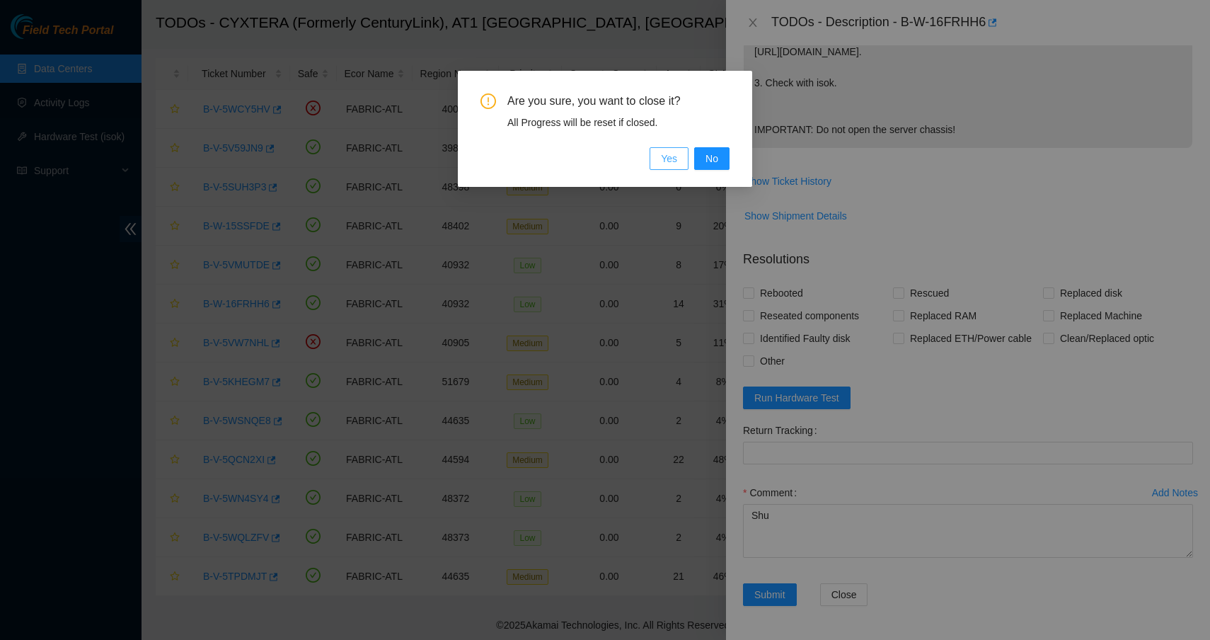
click at [683, 157] on button "Yes" at bounding box center [669, 158] width 39 height 23
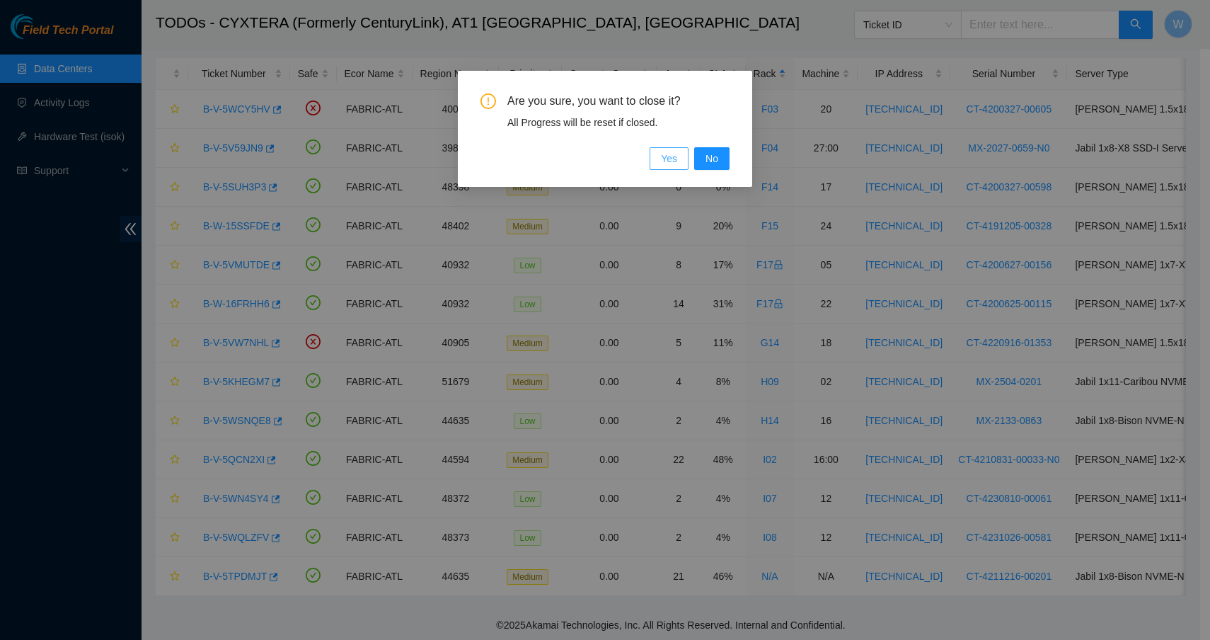
scroll to position [105, 0]
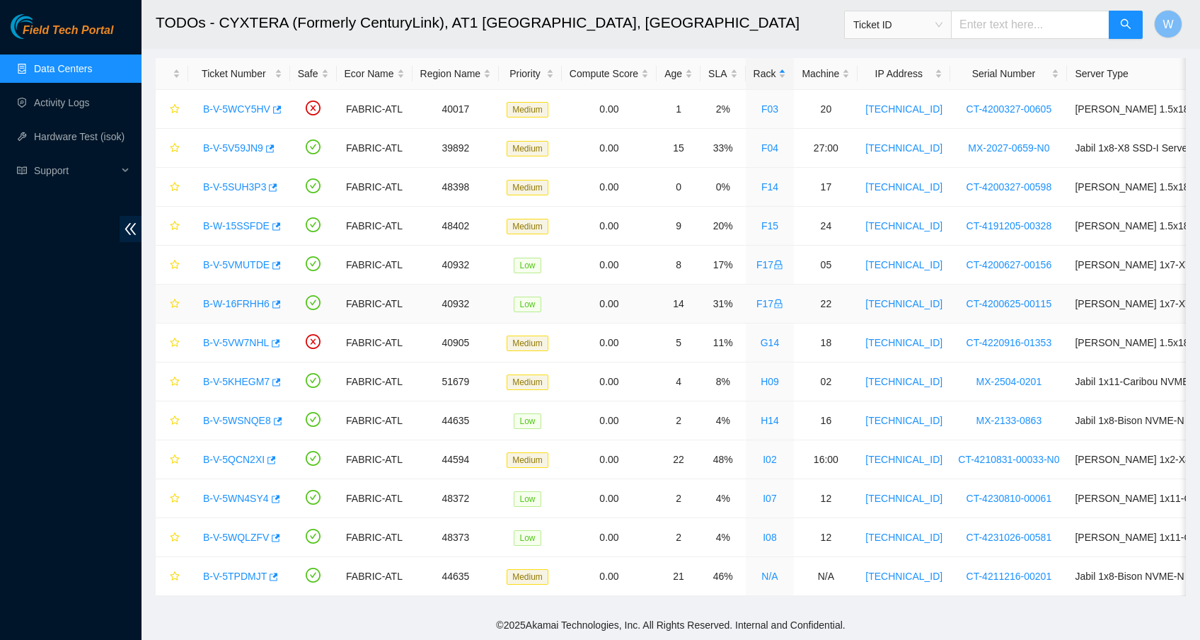
click at [248, 298] on link "B-W-16FRHH6" at bounding box center [236, 303] width 67 height 11
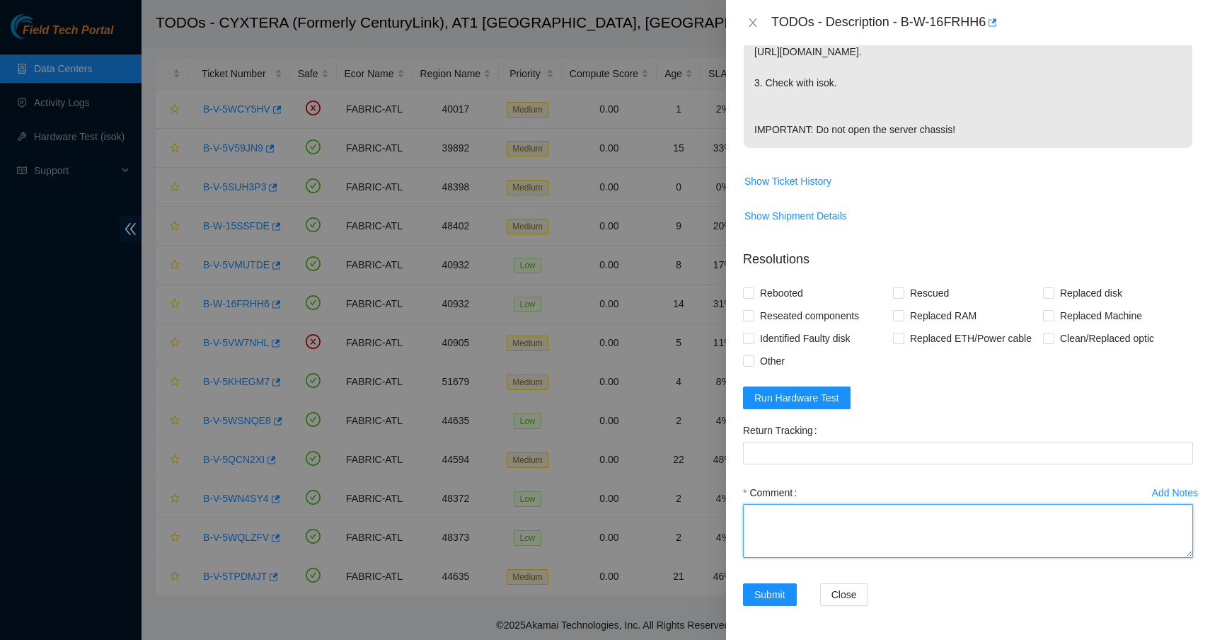
click at [879, 536] on textarea "Comment" at bounding box center [968, 531] width 450 height 54
type textarea "Shut down safely Rescued with latest version Iped the server Ran isok -"
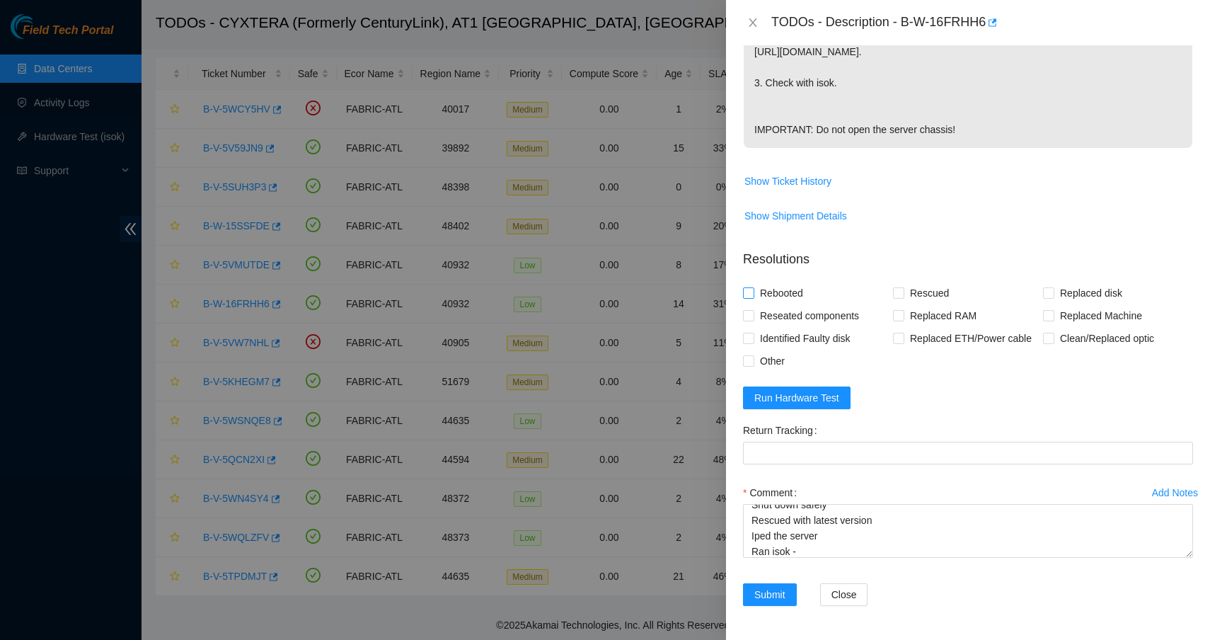
click at [792, 292] on span "Rebooted" at bounding box center [781, 293] width 54 height 23
click at [753, 292] on input "Rebooted" at bounding box center [748, 292] width 10 height 10
checkbox input "true"
click at [916, 294] on span "Rescued" at bounding box center [929, 293] width 50 height 23
click at [903, 294] on input "Rescued" at bounding box center [898, 292] width 10 height 10
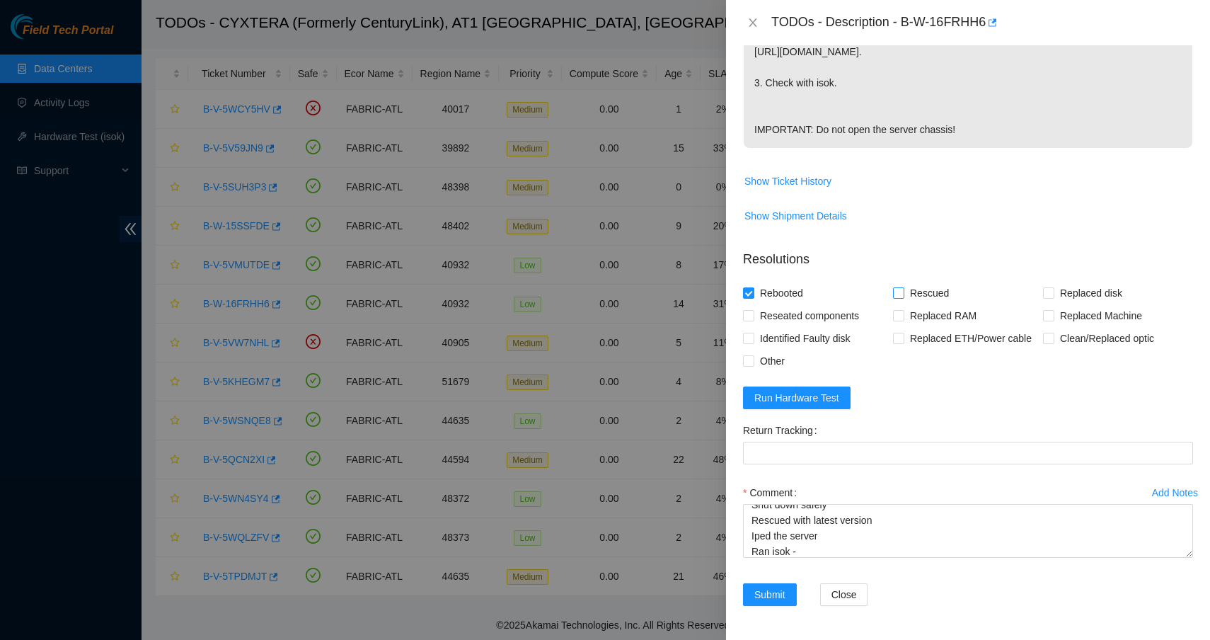
checkbox input "true"
click at [814, 394] on span "Run Hardware Test" at bounding box center [796, 398] width 85 height 16
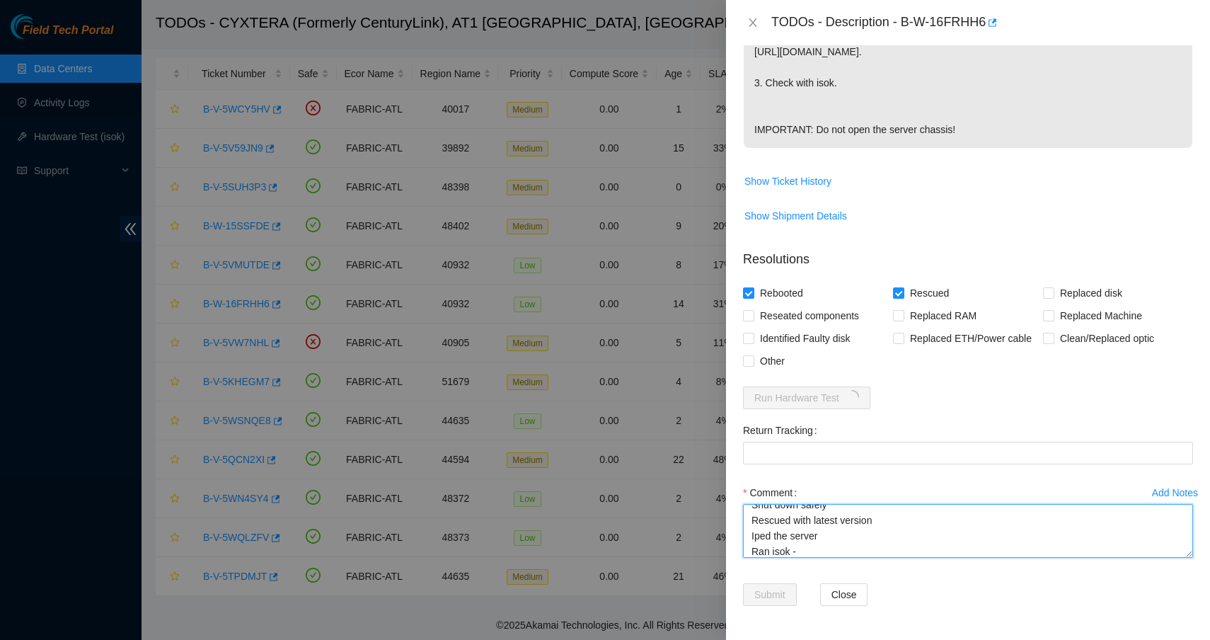
scroll to position [0, 0]
drag, startPoint x: 802, startPoint y: 553, endPoint x: 732, endPoint y: 482, distance: 100.6
click at [732, 482] on div "Problem Type Hardware Sub Type Tier 1 - Secure Rack Number F17 Machine Number 2…" at bounding box center [968, 342] width 484 height 594
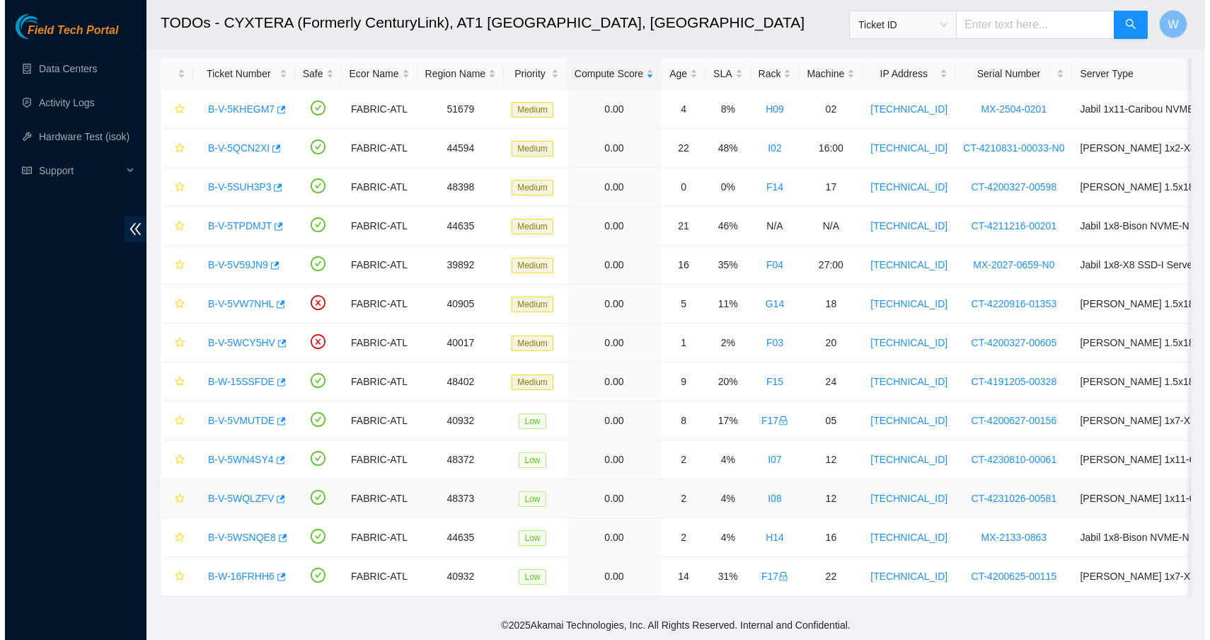
scroll to position [70, 0]
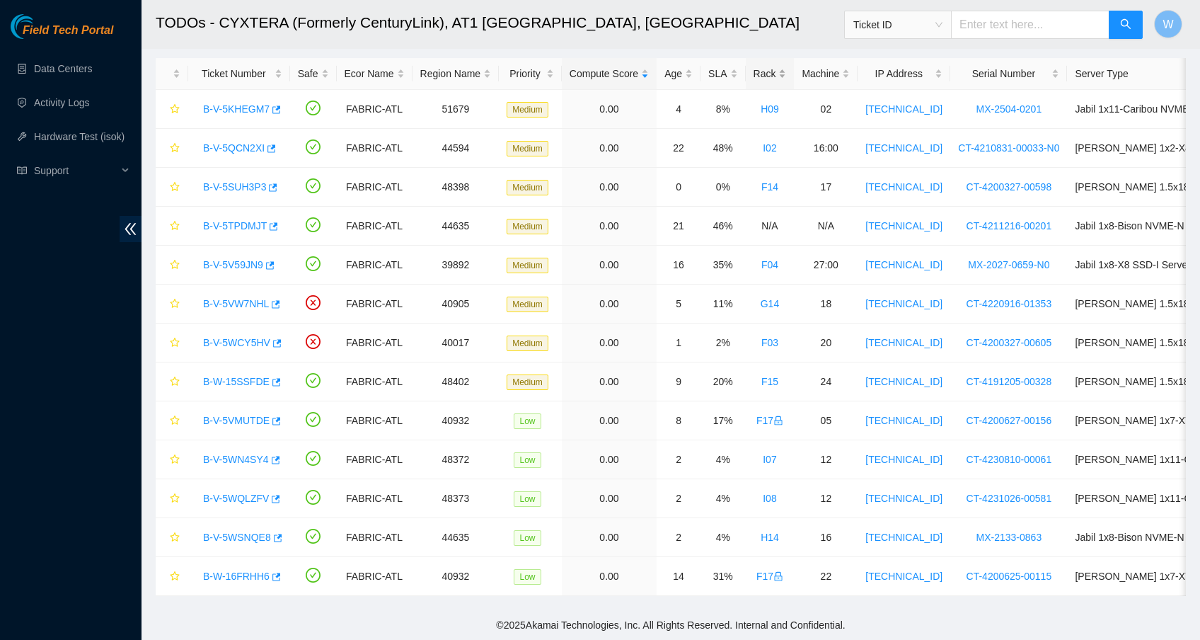
click at [778, 67] on div "Rack" at bounding box center [770, 74] width 33 height 16
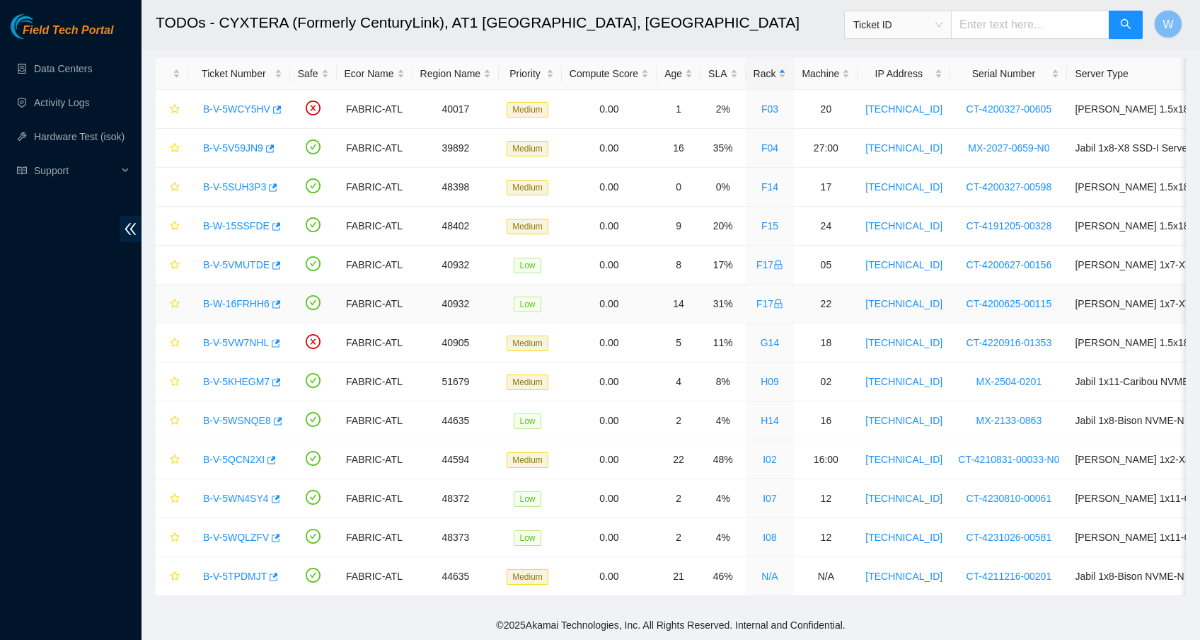
click at [265, 298] on link "B-W-16FRHH6" at bounding box center [236, 303] width 67 height 11
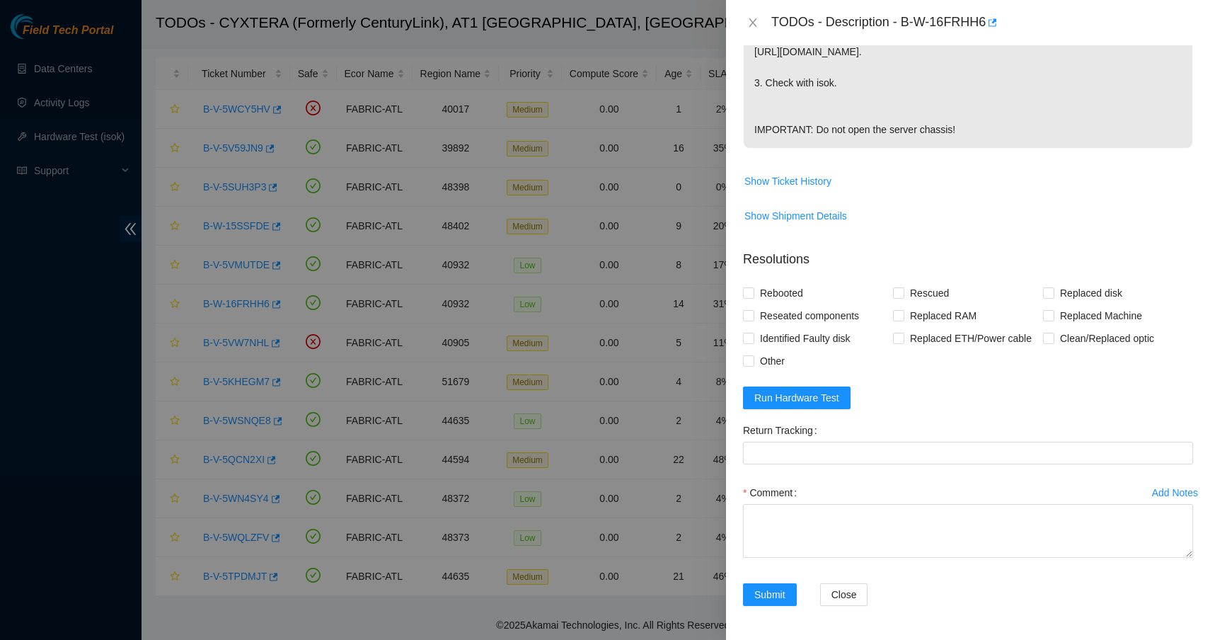
scroll to position [487, 0]
click at [821, 398] on span "Run Hardware Test" at bounding box center [796, 398] width 85 height 16
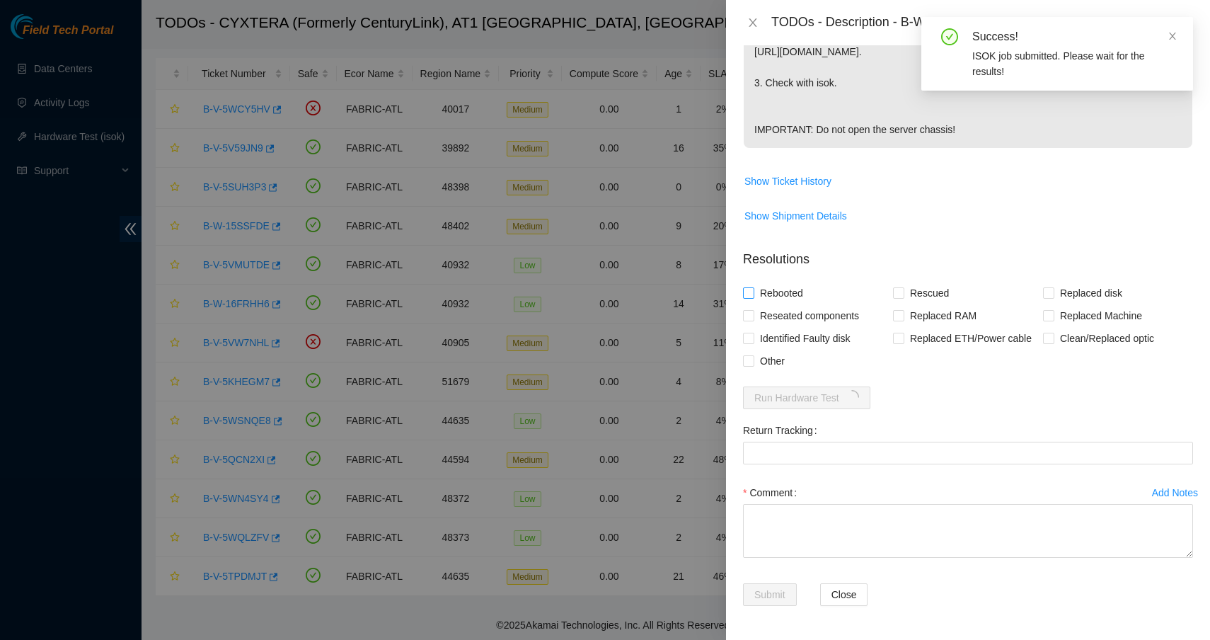
click at [753, 296] on span at bounding box center [748, 292] width 11 height 11
click at [753, 296] on input "Rebooted" at bounding box center [748, 292] width 10 height 10
checkbox input "true"
click at [894, 293] on input "Rescued" at bounding box center [898, 292] width 10 height 10
checkbox input "true"
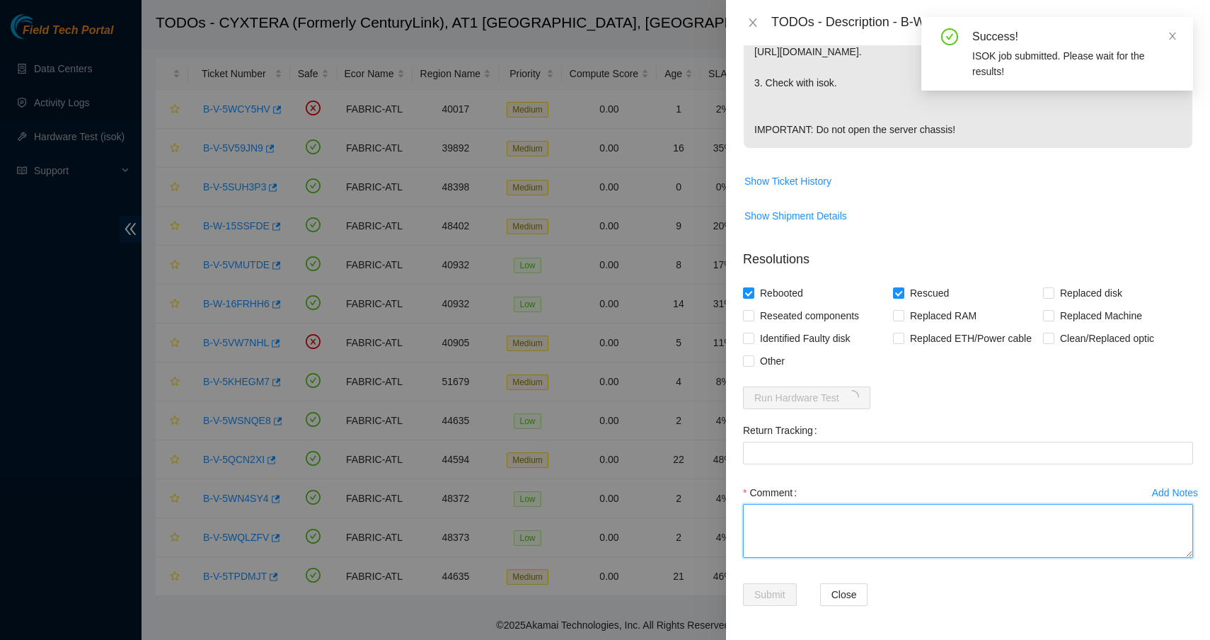
click at [867, 549] on textarea "Comment" at bounding box center [968, 531] width 450 height 54
paste textarea "Shut down safely Rescued with latest version Iped the server Ran isok -"
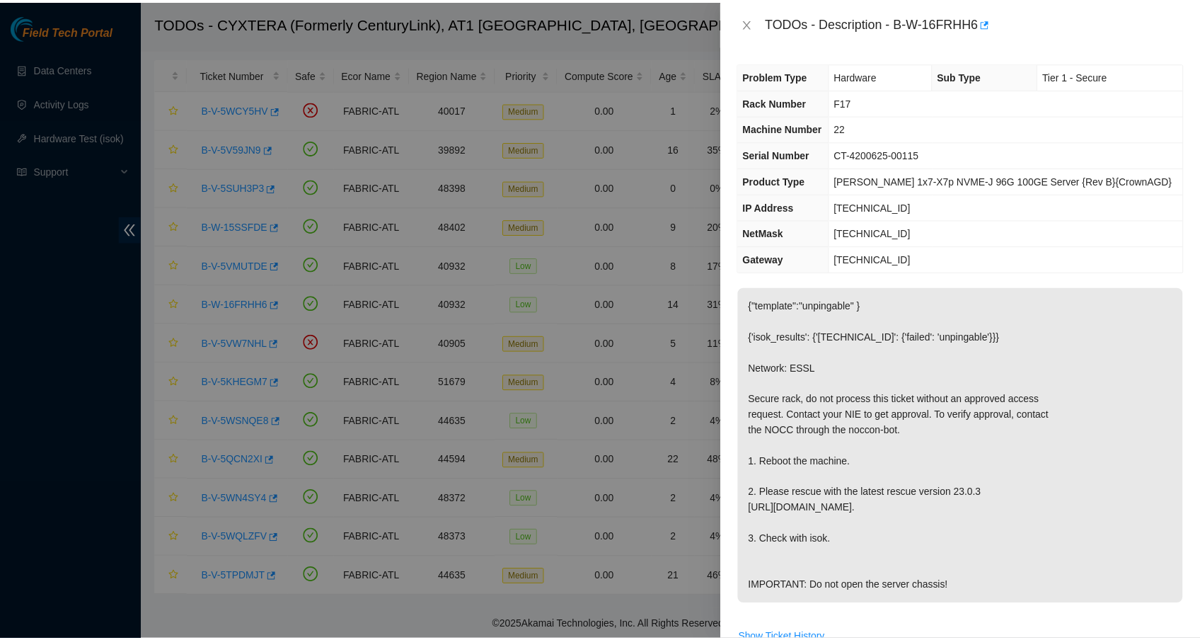
scroll to position [0, 0]
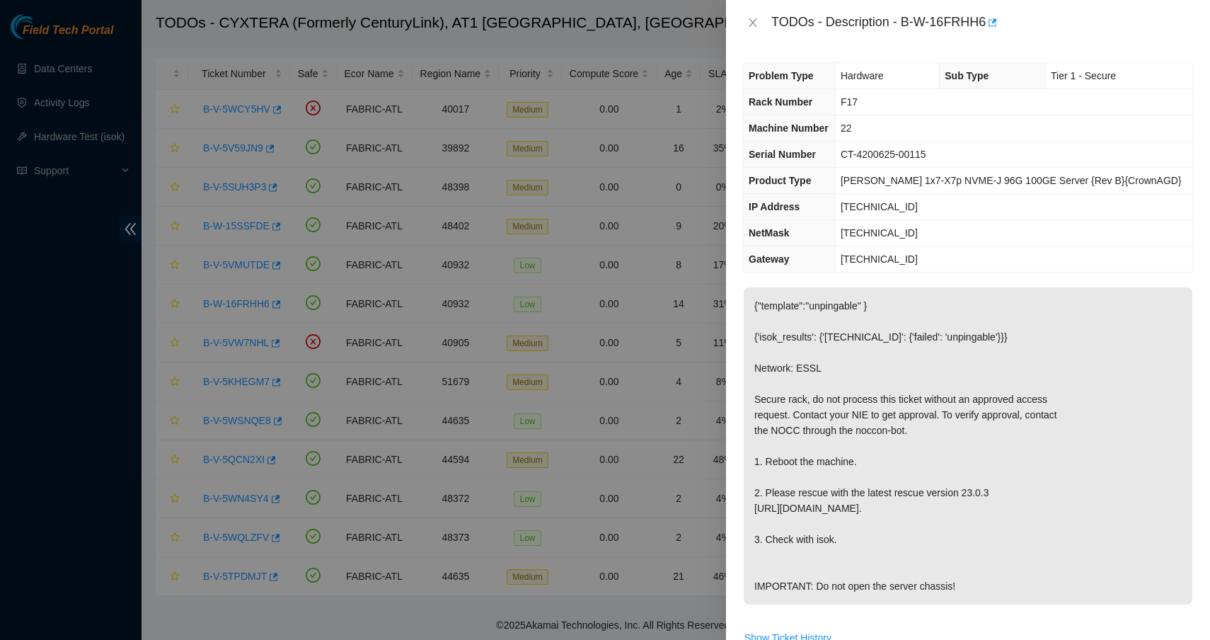
type textarea "Shut down safely Rescued with latest version Iped the server Ran isok -"
drag, startPoint x: 915, startPoint y: 207, endPoint x: 850, endPoint y: 207, distance: 64.4
click at [850, 207] on td "[TECHNICAL_ID]" at bounding box center [1013, 207] width 357 height 26
copy span "[TECHNICAL_ID]"
click at [752, 25] on icon "close" at bounding box center [752, 22] width 11 height 11
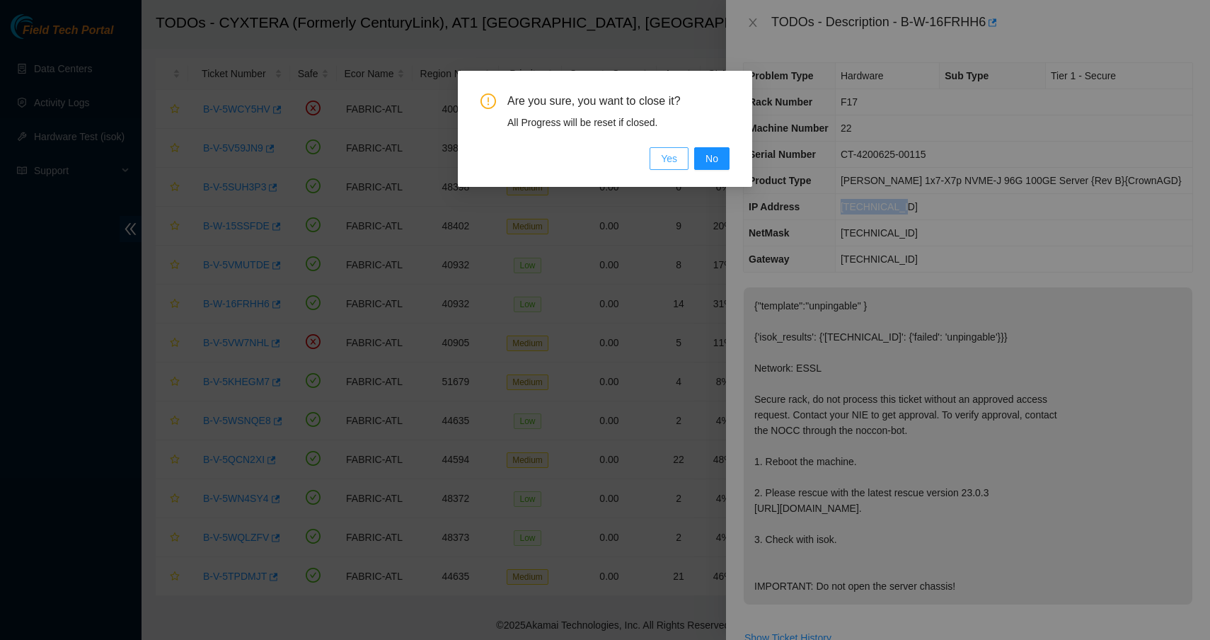
click at [669, 158] on span "Yes" at bounding box center [669, 159] width 16 height 16
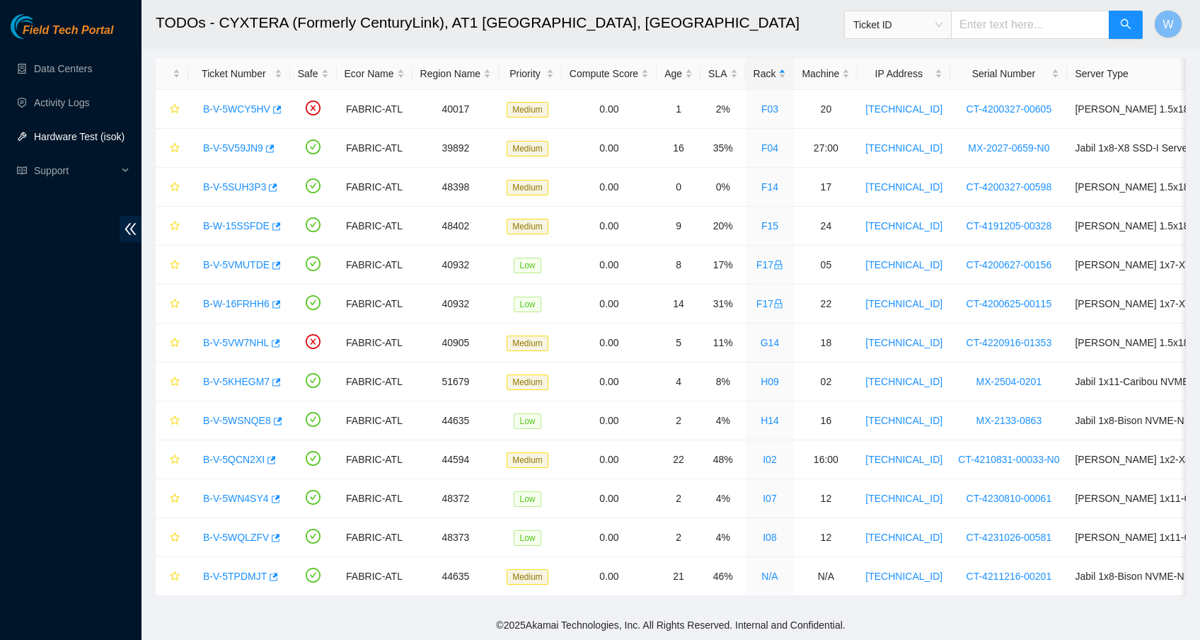
click at [78, 138] on link "Hardware Test (isok)" at bounding box center [79, 136] width 91 height 11
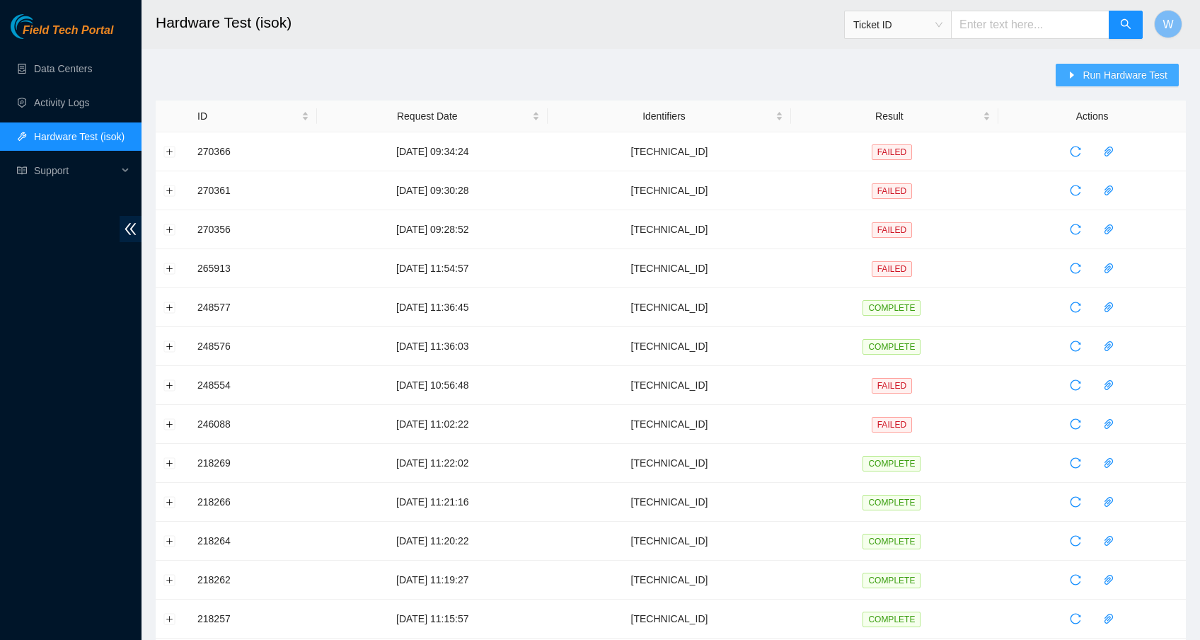
click at [1070, 76] on icon "caret-right" at bounding box center [1072, 74] width 4 height 7
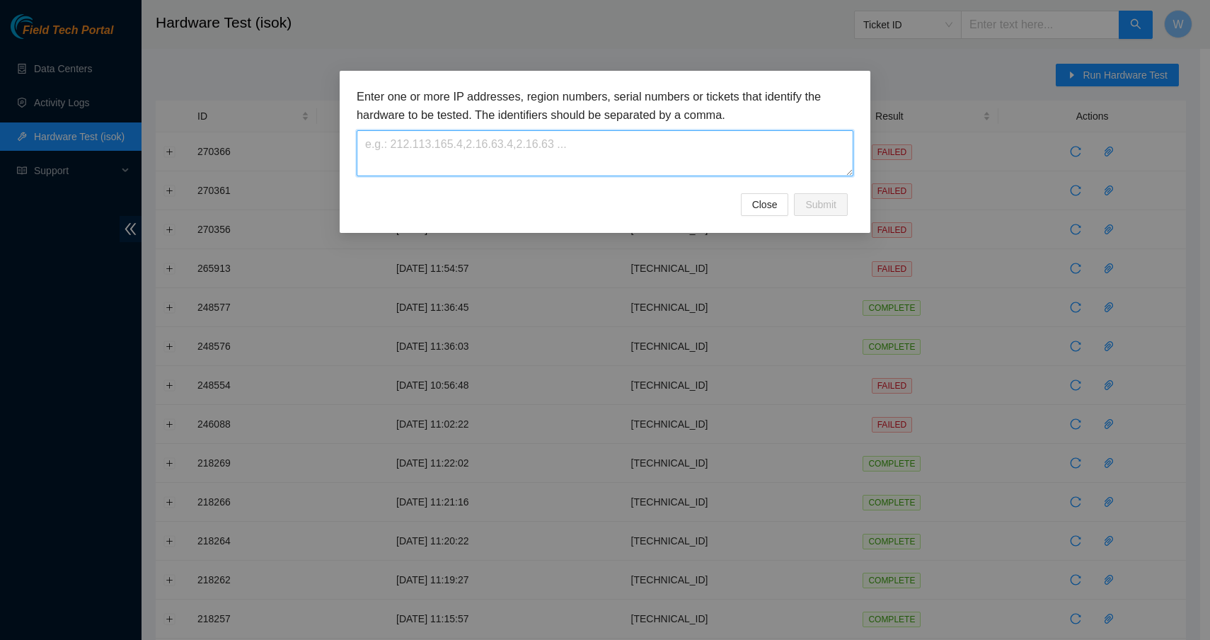
click at [716, 154] on textarea at bounding box center [605, 153] width 497 height 46
paste textarea "[TECHNICAL_ID]"
type textarea "[TECHNICAL_ID]"
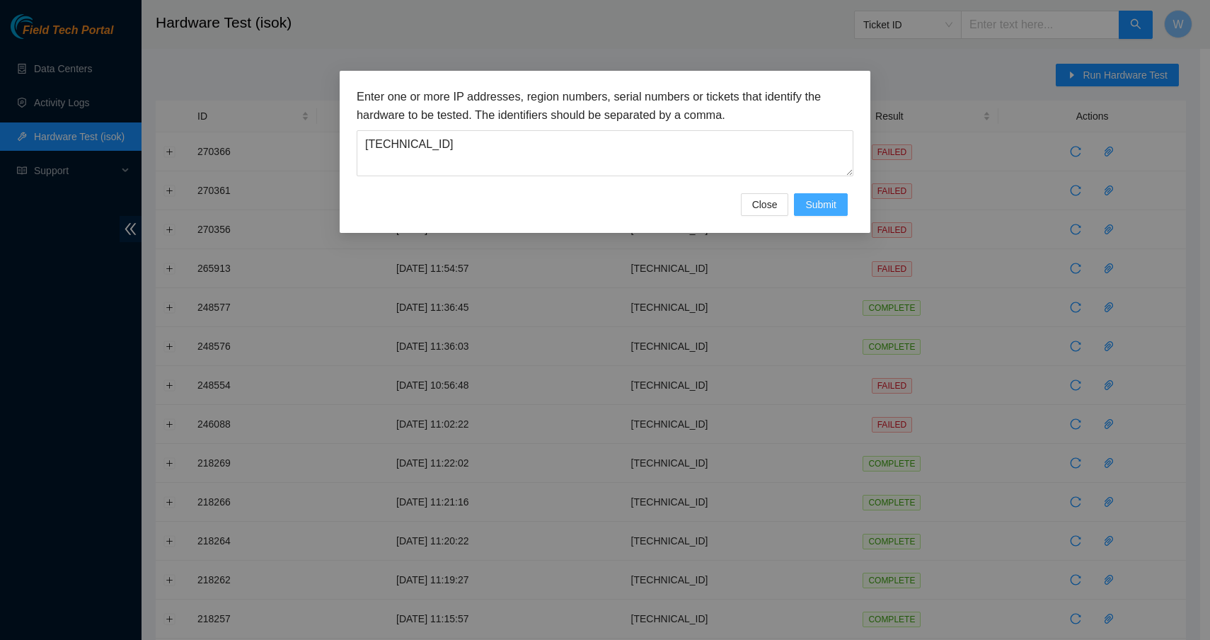
click at [828, 197] on span "Submit" at bounding box center [820, 205] width 31 height 16
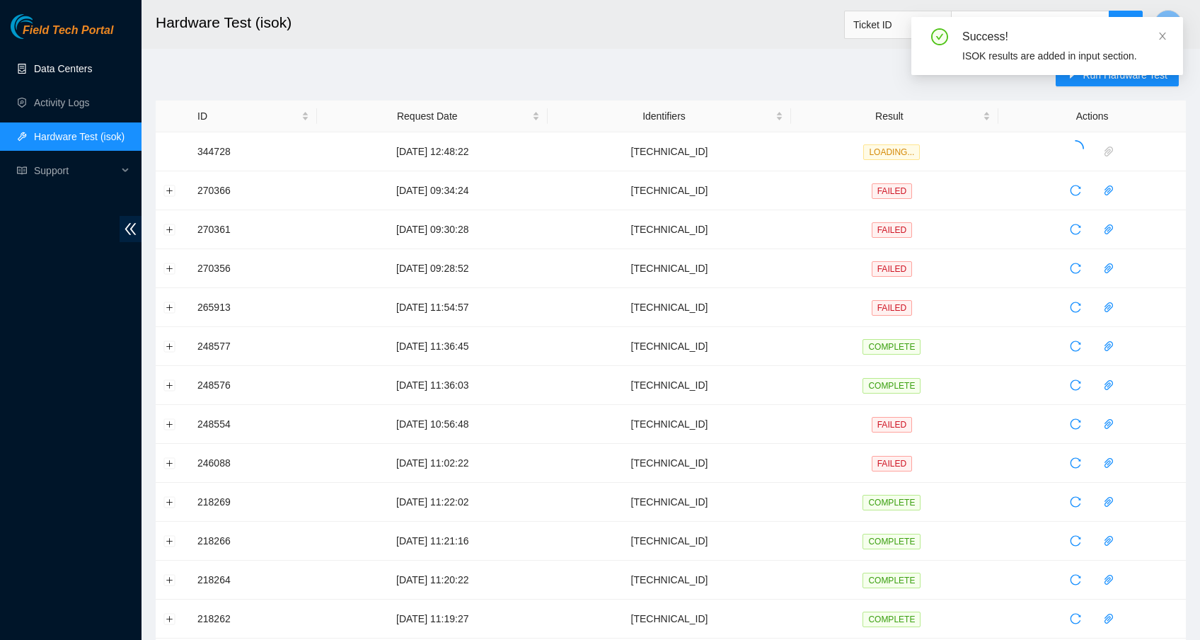
click at [85, 71] on link "Data Centers" at bounding box center [63, 68] width 58 height 11
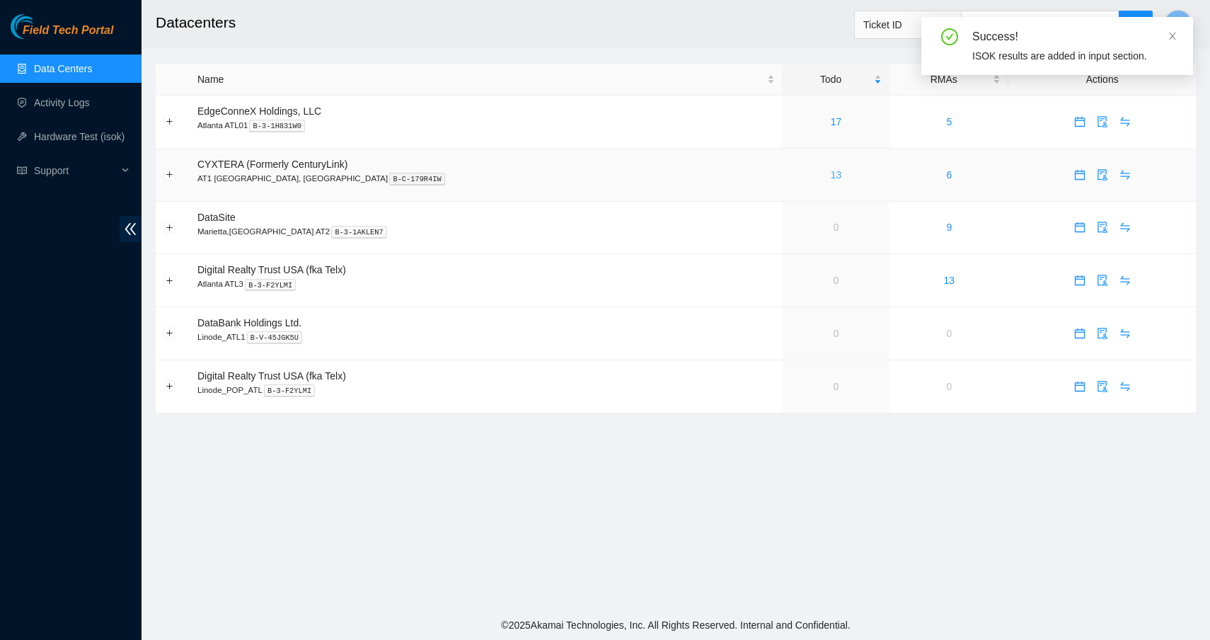
click at [831, 176] on link "13" at bounding box center [836, 174] width 11 height 11
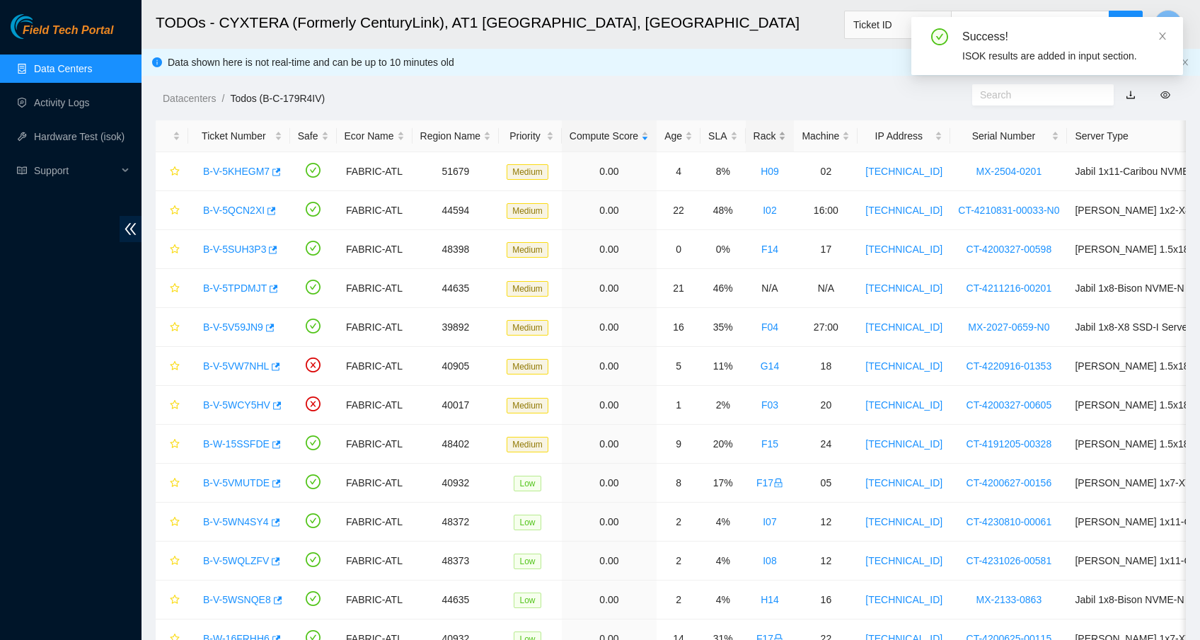
click at [770, 135] on div "Rack" at bounding box center [770, 136] width 33 height 16
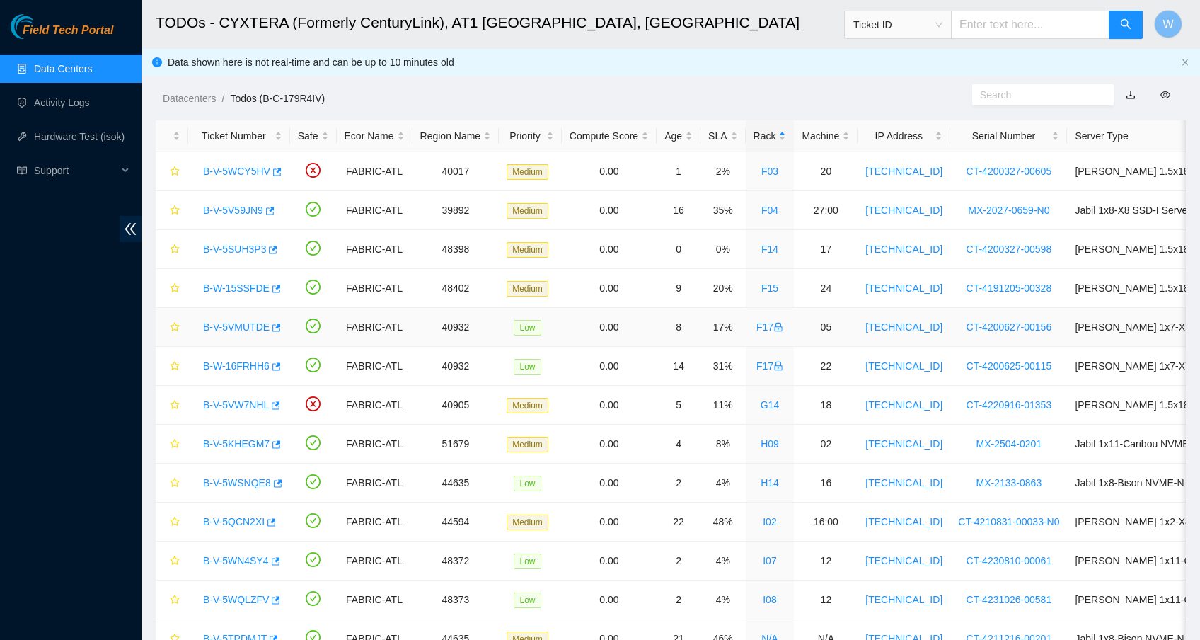
click at [242, 330] on link "B-V-5VMUTDE" at bounding box center [236, 326] width 67 height 11
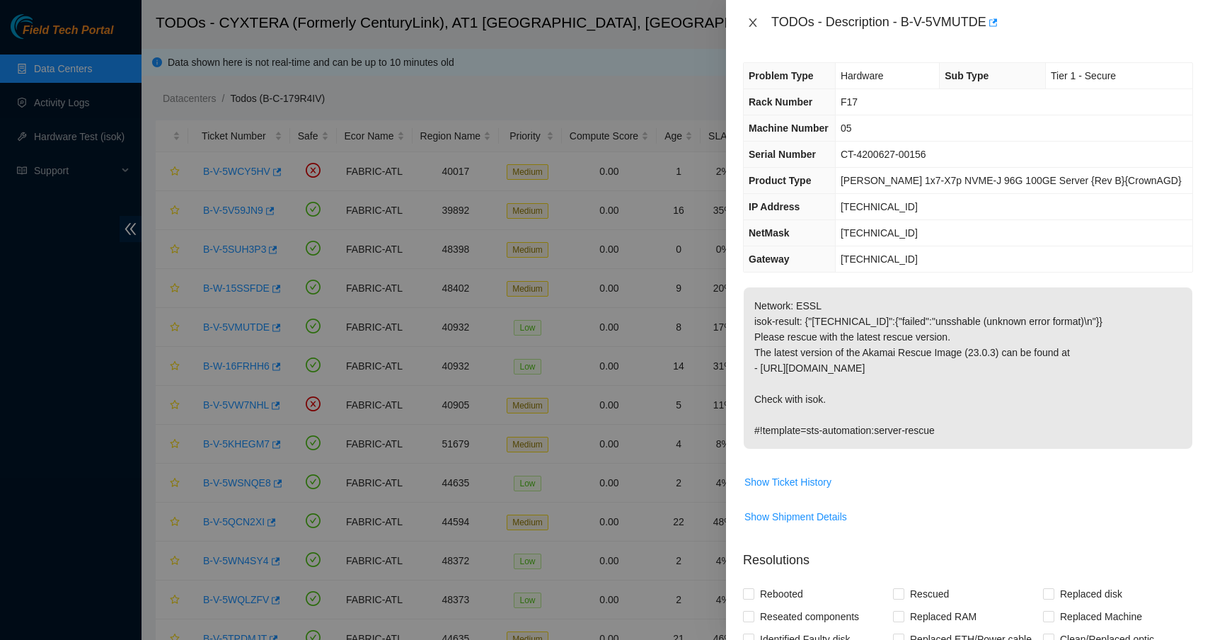
click at [746, 18] on button "Close" at bounding box center [753, 22] width 20 height 13
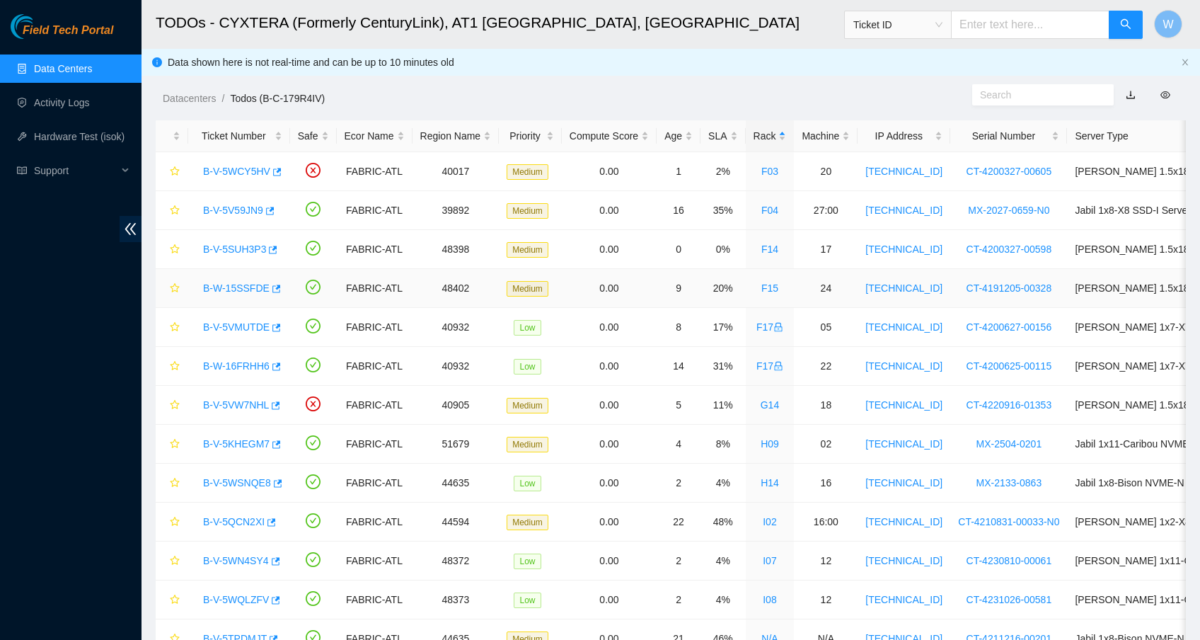
click at [241, 290] on link "B-W-15SSFDE" at bounding box center [236, 287] width 67 height 11
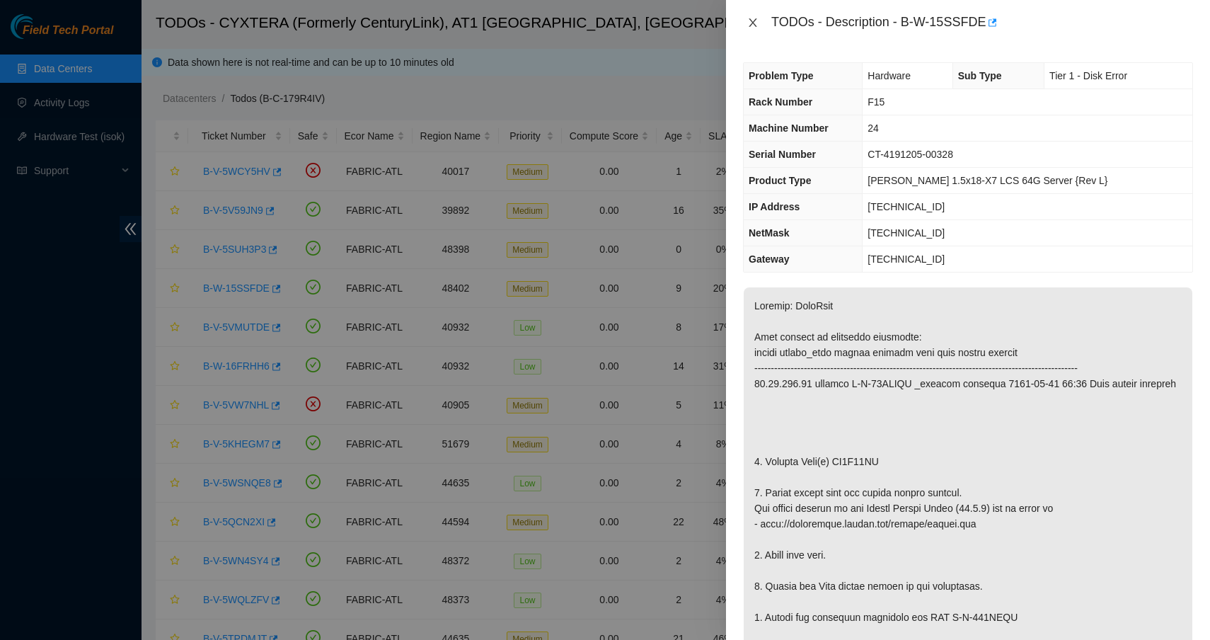
click at [750, 21] on icon "close" at bounding box center [752, 22] width 11 height 11
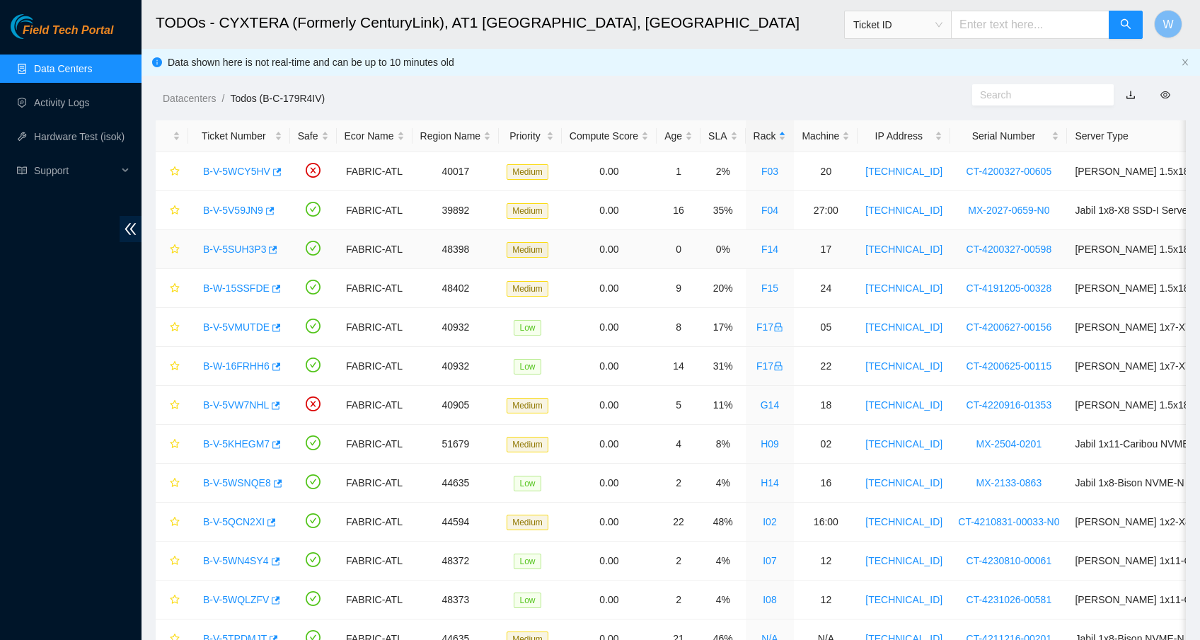
click at [249, 250] on link "B-V-5SUH3P3" at bounding box center [234, 248] width 63 height 11
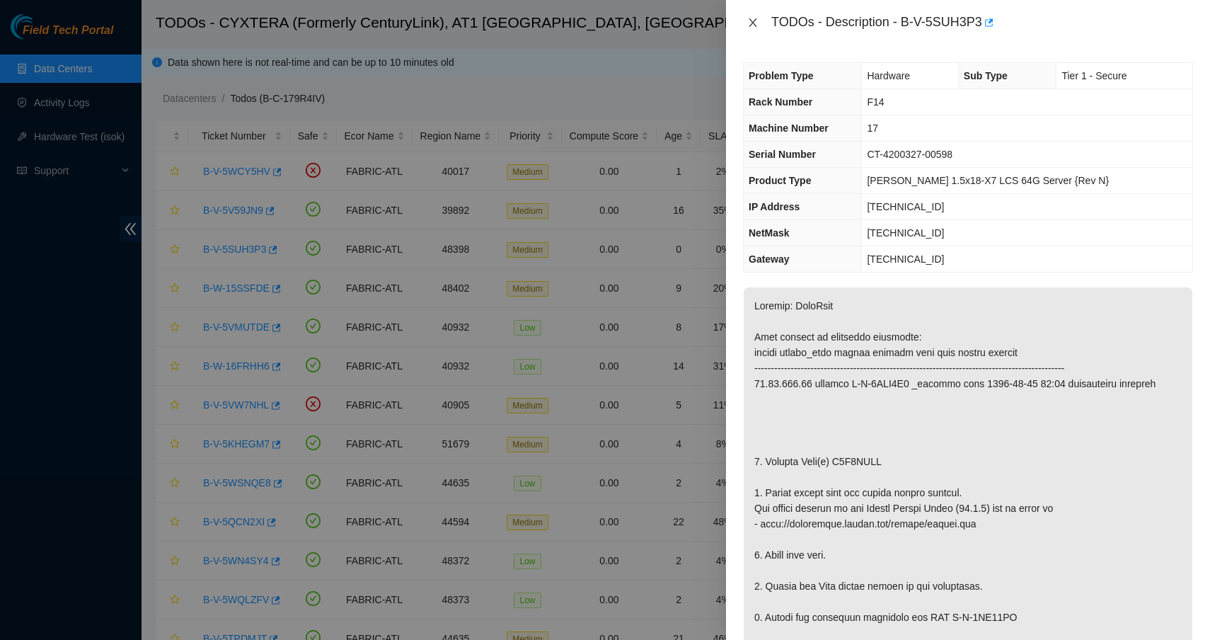
click at [758, 18] on icon "close" at bounding box center [752, 22] width 11 height 11
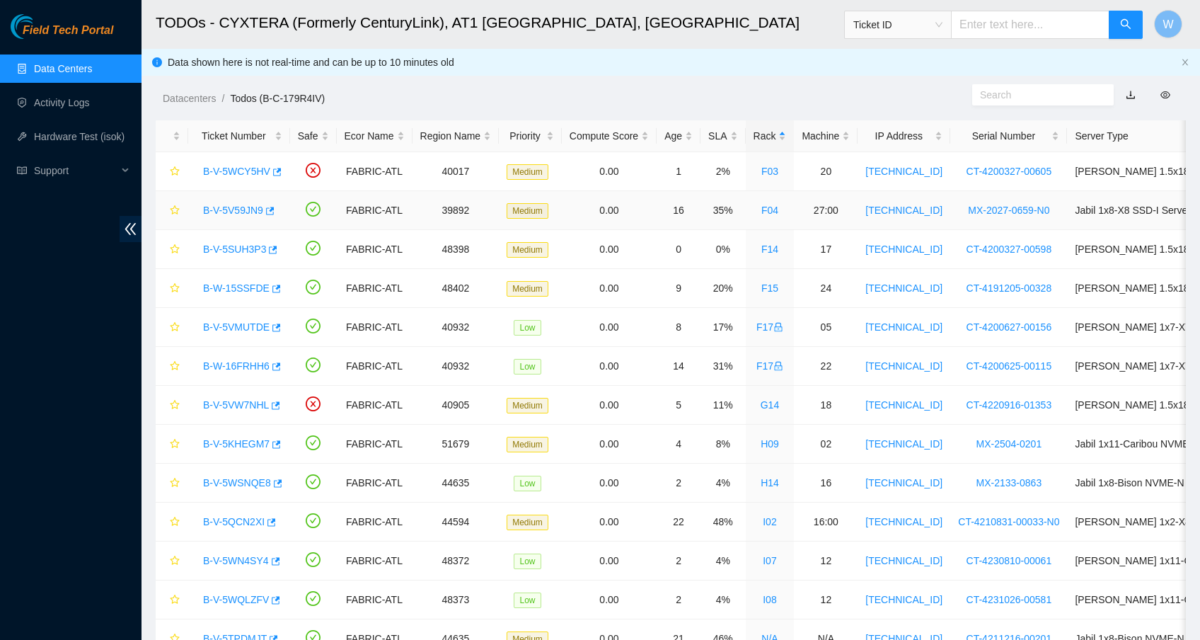
click at [248, 214] on link "B-V-5V59JN9" at bounding box center [233, 209] width 60 height 11
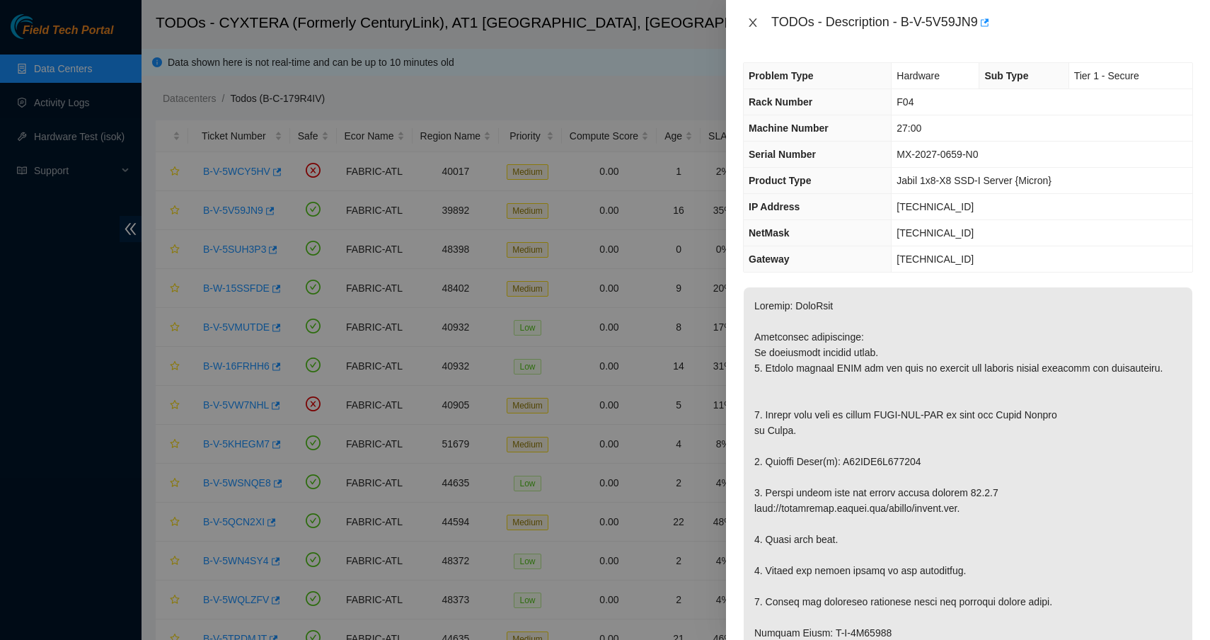
click at [752, 28] on button "Close" at bounding box center [753, 22] width 20 height 13
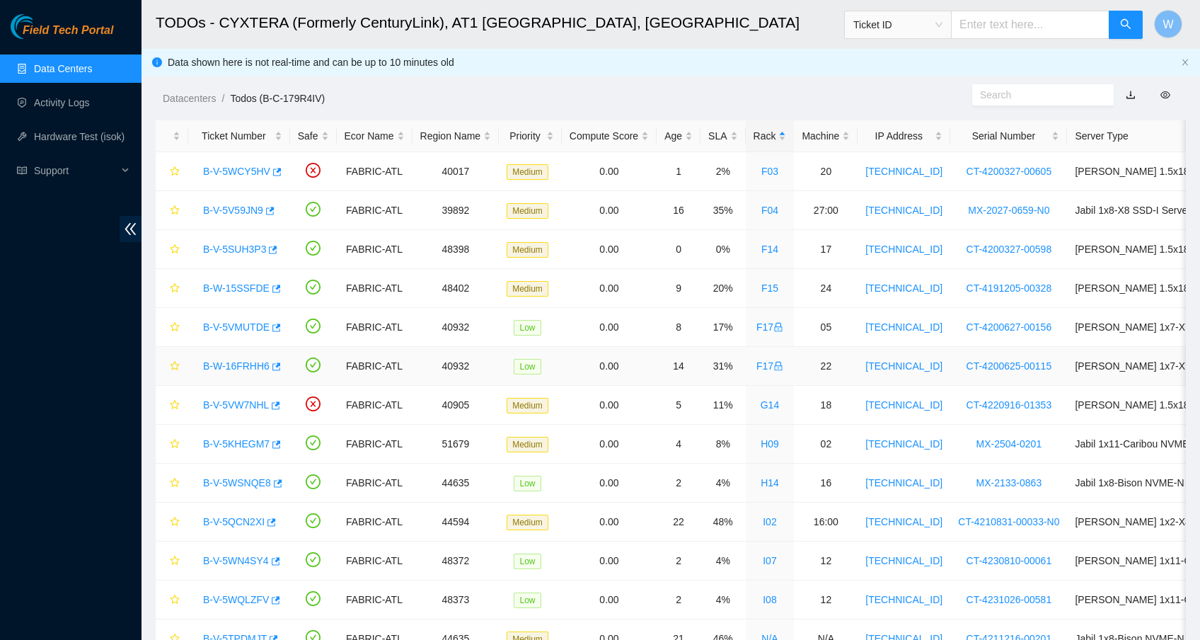
click at [254, 364] on link "B-W-16FRHH6" at bounding box center [236, 365] width 67 height 11
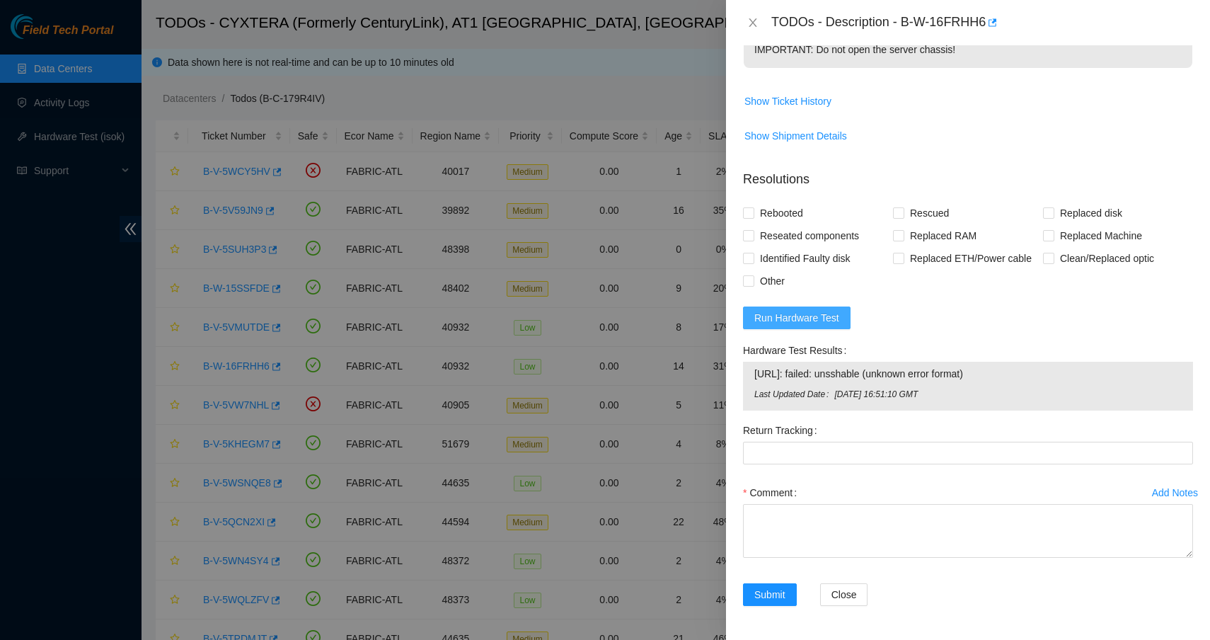
scroll to position [567, 0]
click at [823, 314] on span "Run Hardware Test" at bounding box center [796, 318] width 85 height 16
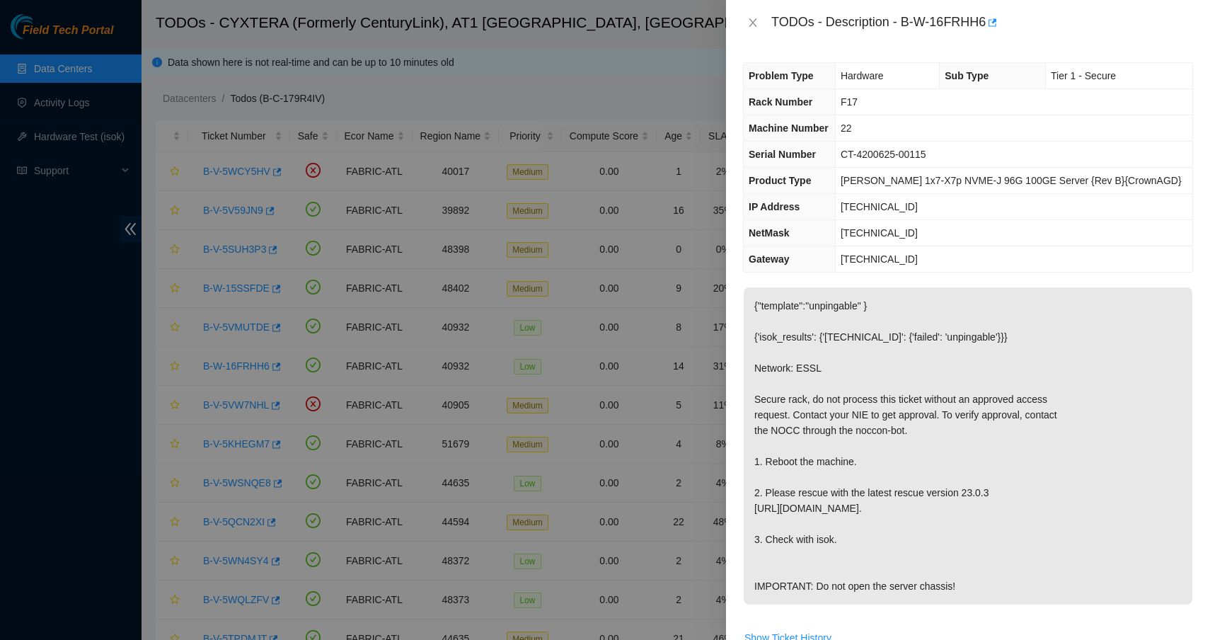
scroll to position [0, 0]
drag, startPoint x: 854, startPoint y: 206, endPoint x: 918, endPoint y: 203, distance: 63.7
click at [918, 203] on td "[TECHNICAL_ID]" at bounding box center [1013, 207] width 357 height 26
copy span "[TECHNICAL_ID]"
click at [751, 24] on icon "close" at bounding box center [753, 22] width 8 height 8
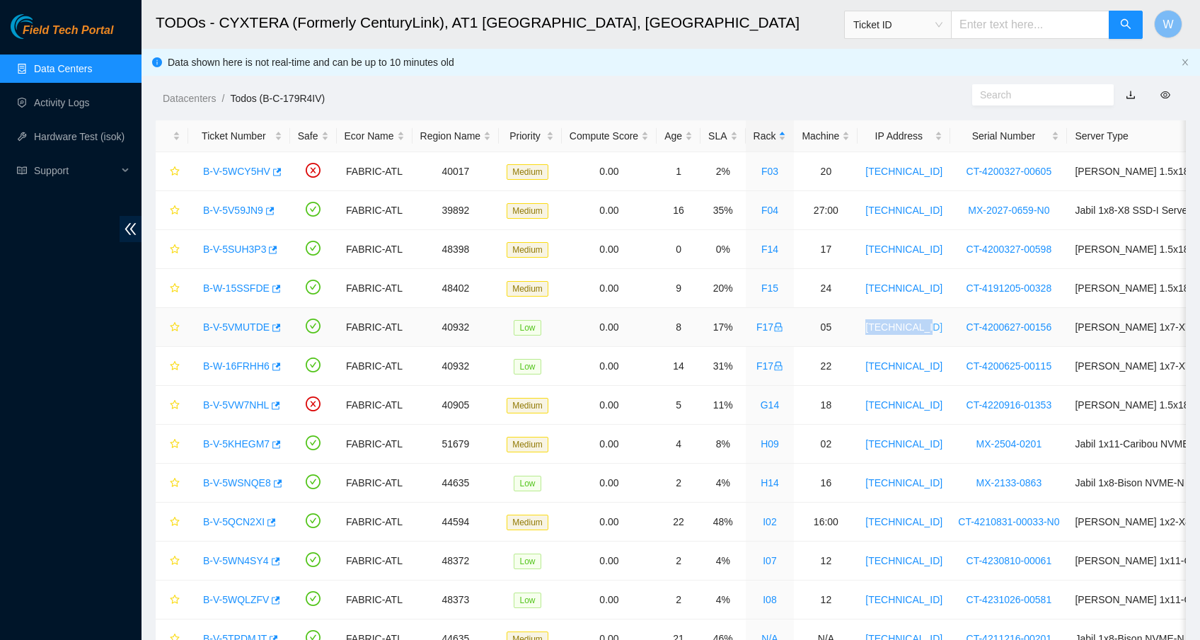
drag, startPoint x: 948, startPoint y: 328, endPoint x: 884, endPoint y: 330, distance: 63.7
click at [884, 330] on td "[TECHNICAL_ID]" at bounding box center [904, 327] width 93 height 39
copy link "[TECHNICAL_ID]"
click at [248, 323] on link "B-V-5VMUTDE" at bounding box center [236, 326] width 67 height 11
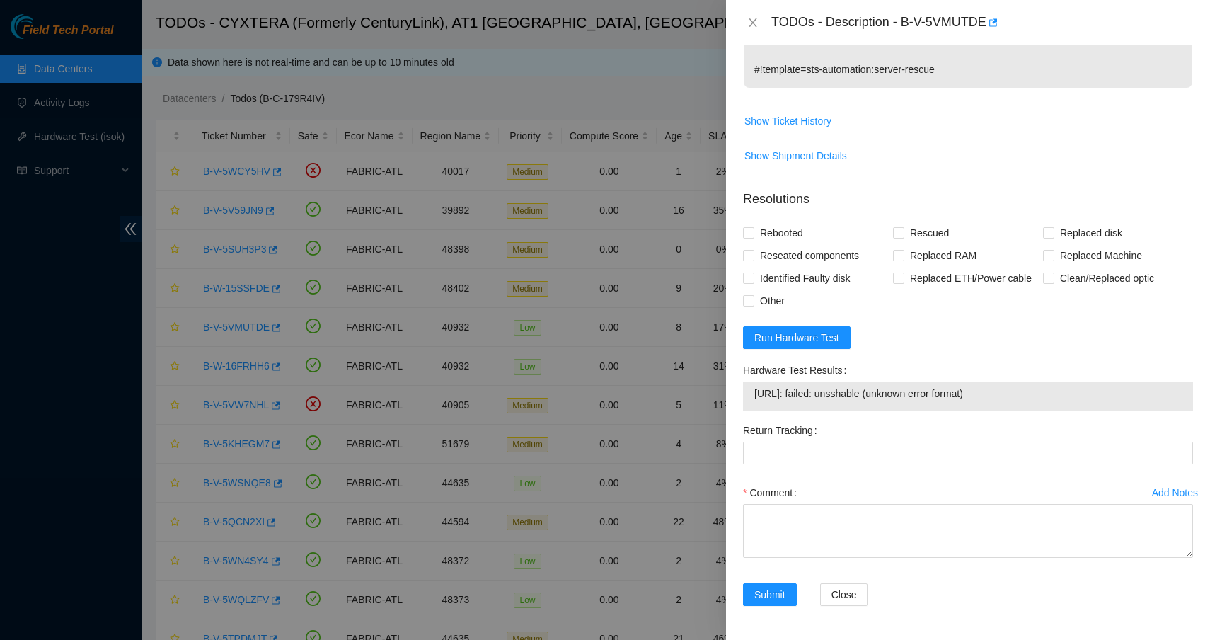
scroll to position [361, 0]
click at [805, 340] on span "Run Hardware Test" at bounding box center [796, 338] width 85 height 16
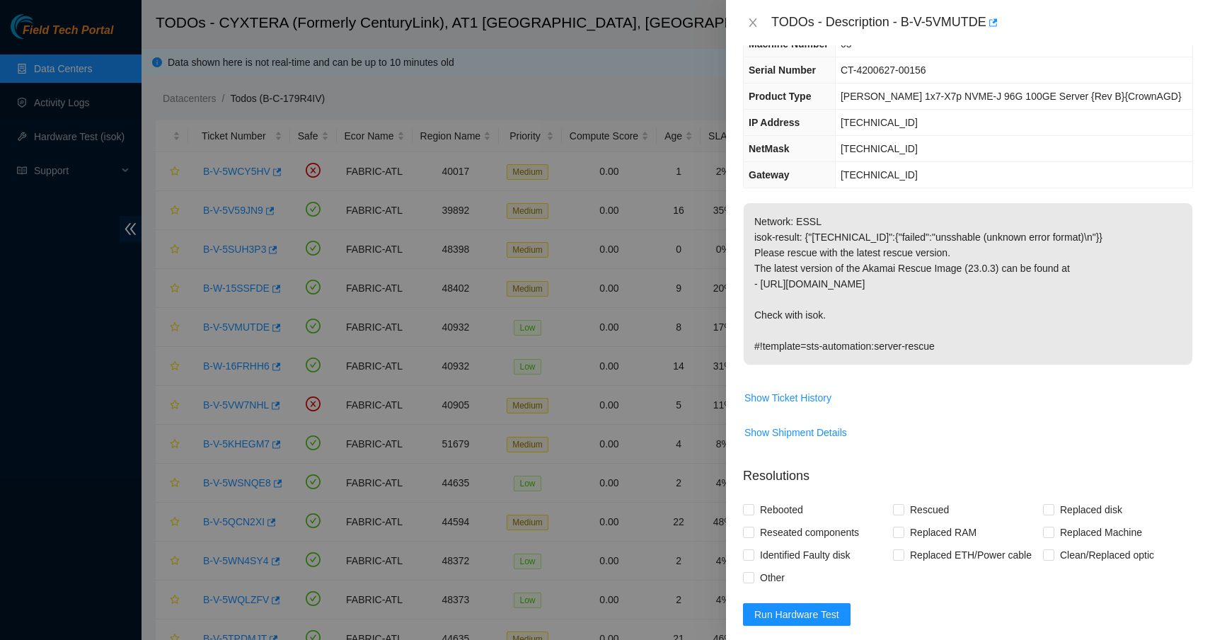
scroll to position [79, 0]
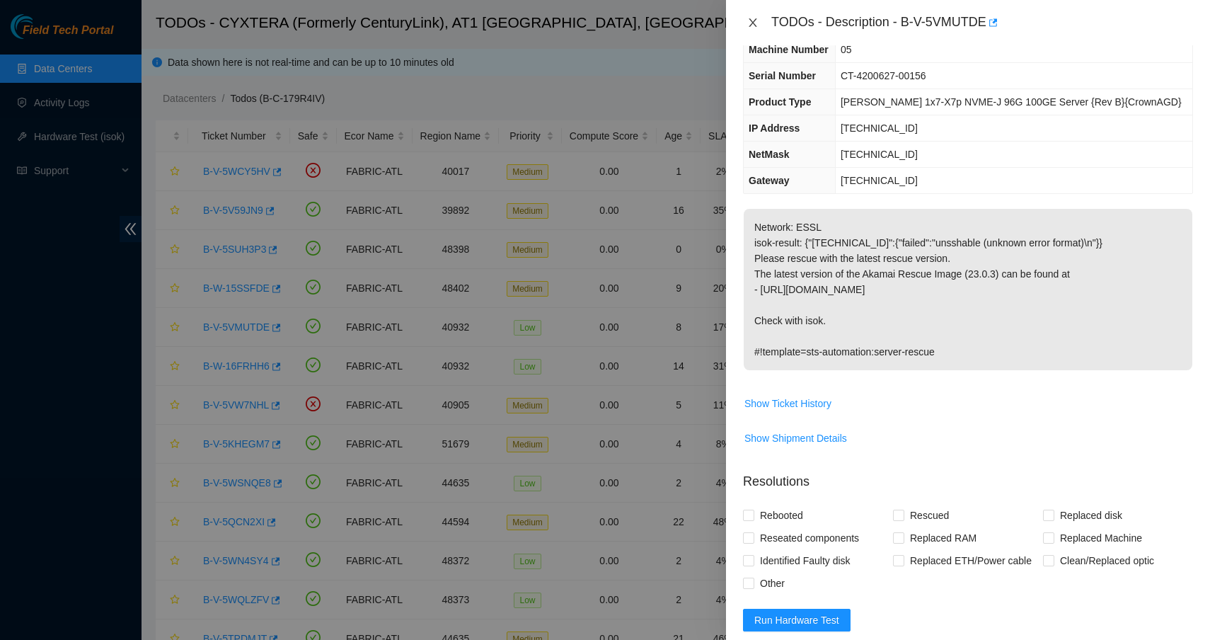
click at [751, 21] on icon "close" at bounding box center [752, 22] width 11 height 11
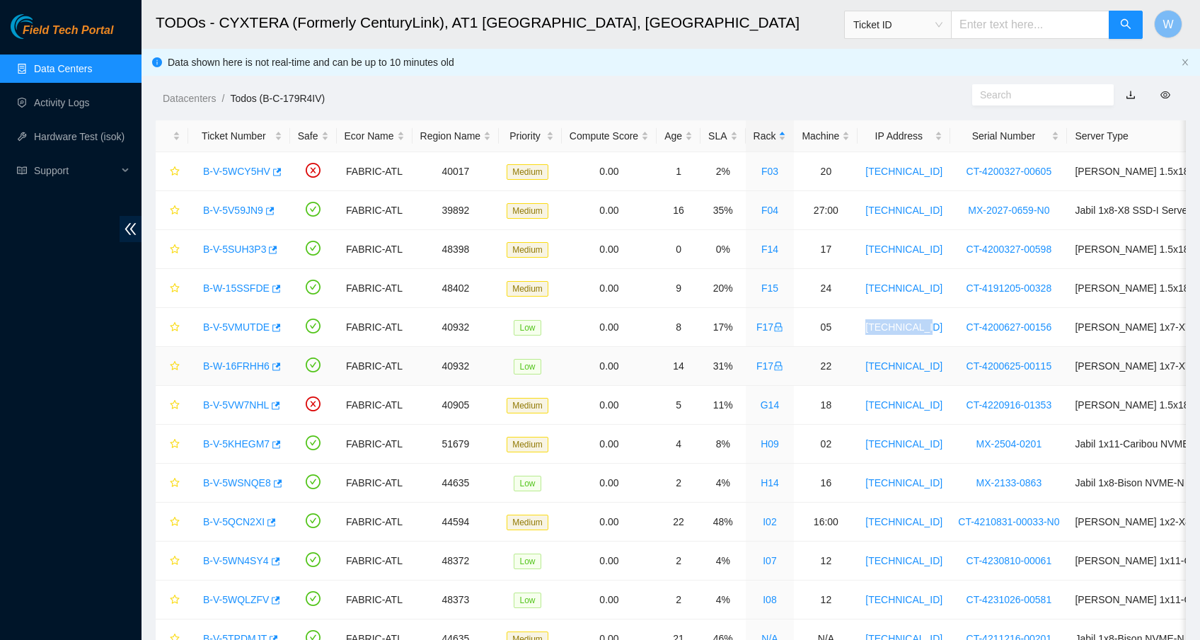
click at [247, 360] on link "B-W-16FRHH6" at bounding box center [236, 365] width 67 height 11
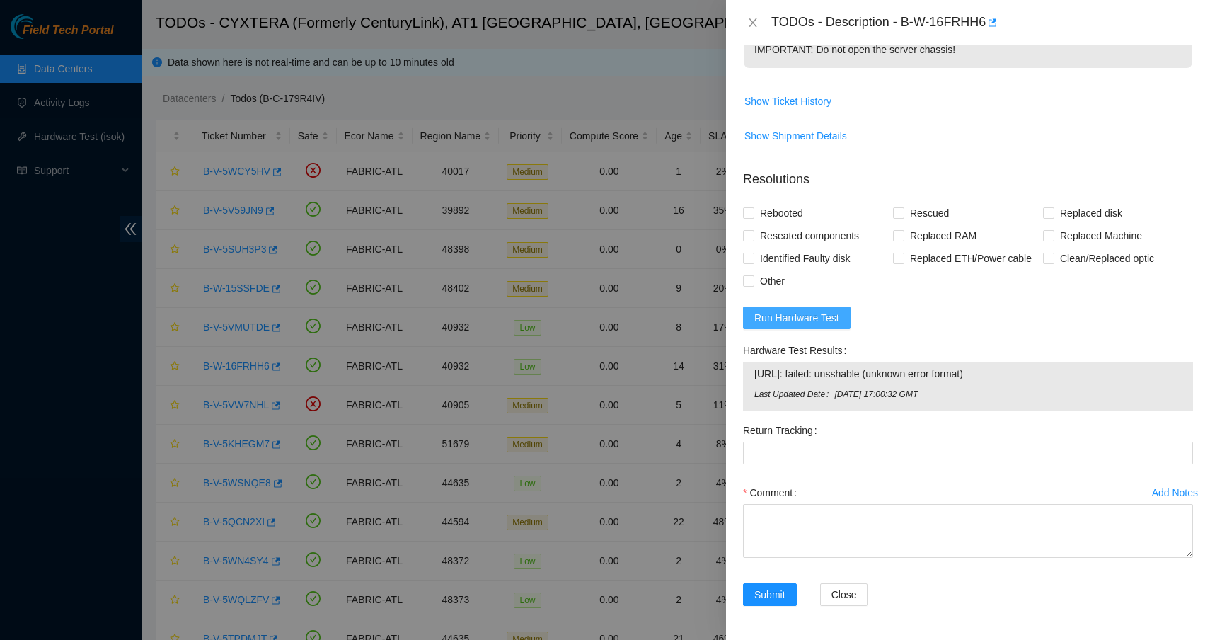
scroll to position [567, 0]
click at [819, 321] on span "Run Hardware Test" at bounding box center [796, 318] width 85 height 16
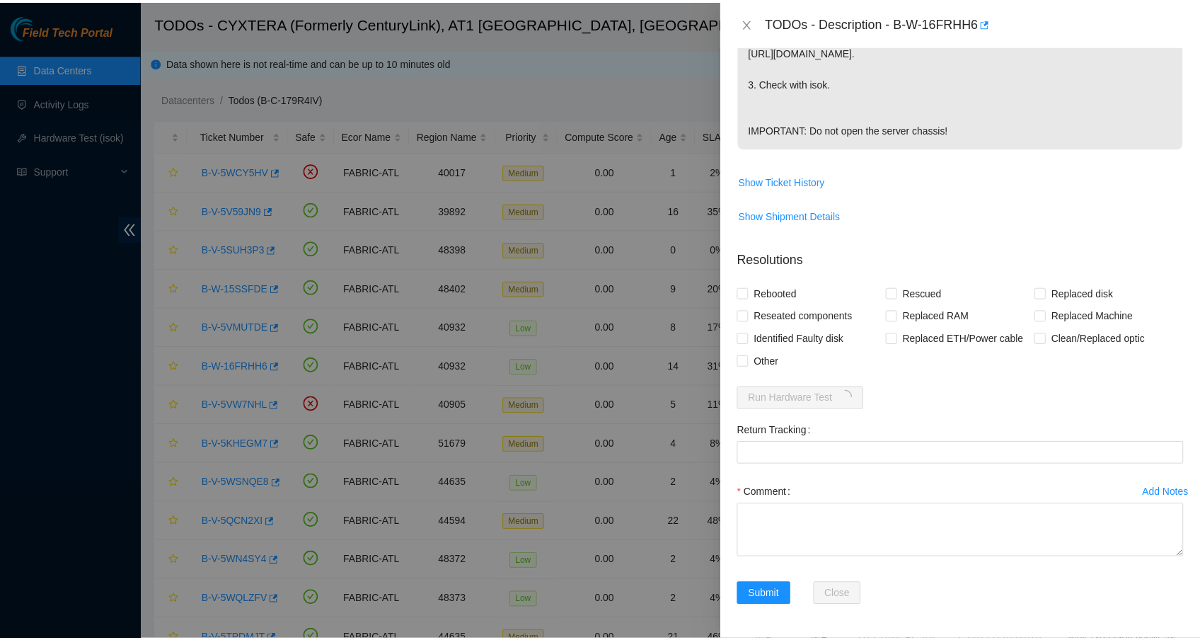
scroll to position [487, 0]
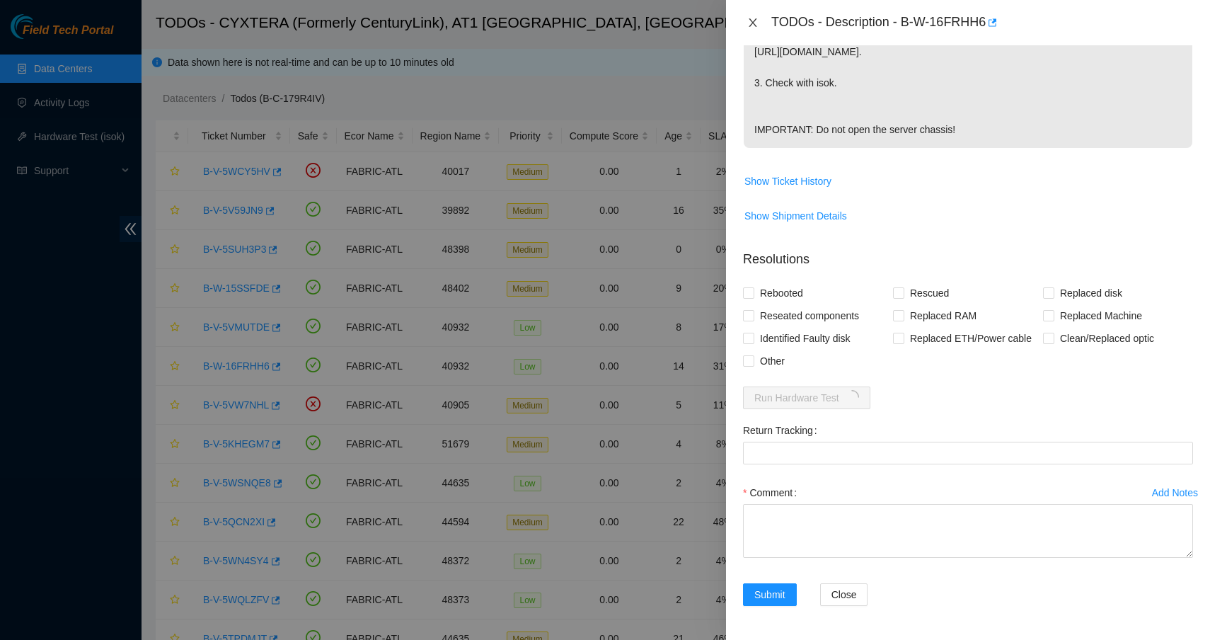
click at [751, 20] on icon "close" at bounding box center [752, 22] width 11 height 11
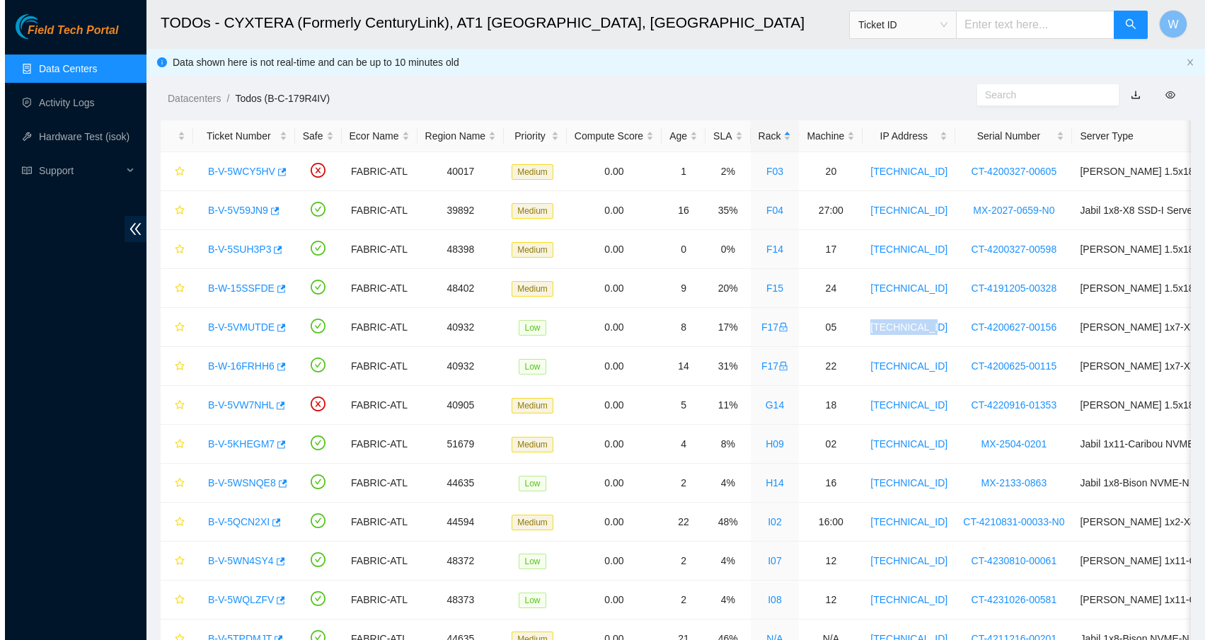
scroll to position [105, 0]
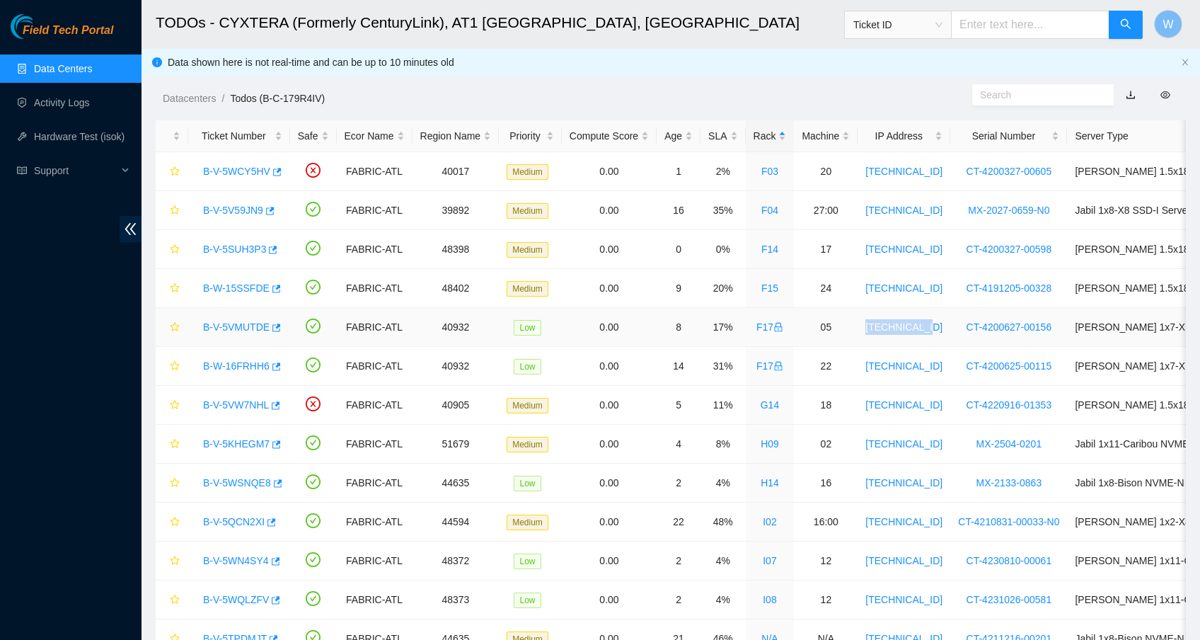
click at [260, 330] on link "B-V-5VMUTDE" at bounding box center [236, 326] width 67 height 11
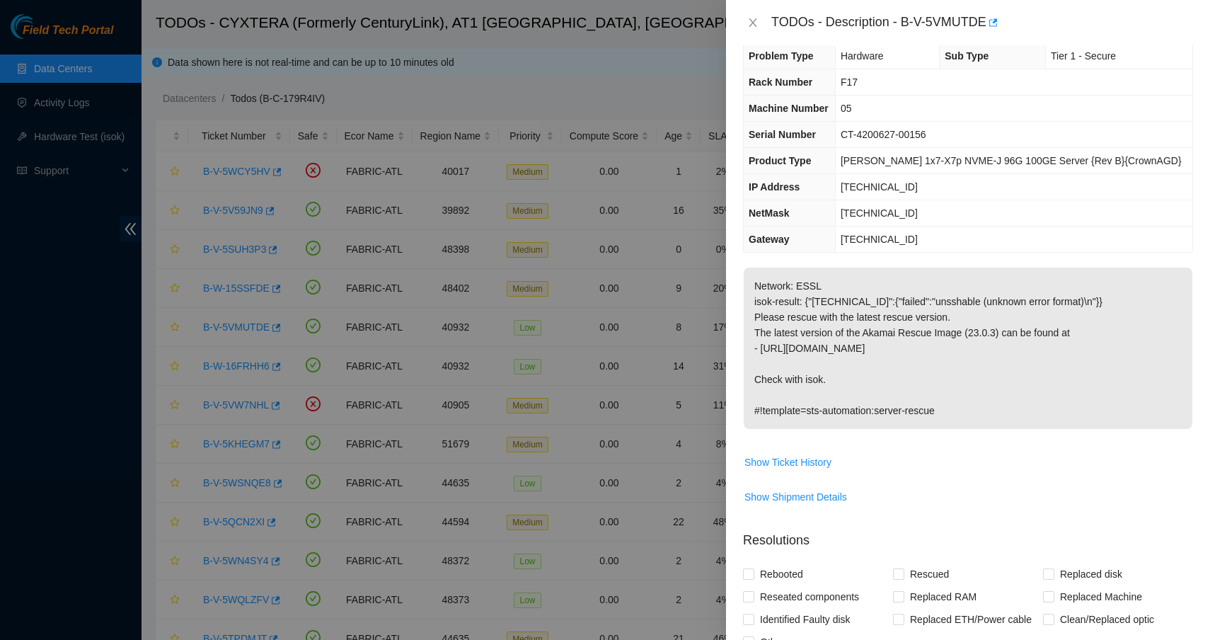
scroll to position [0, 0]
